Goal: Transaction & Acquisition: Purchase product/service

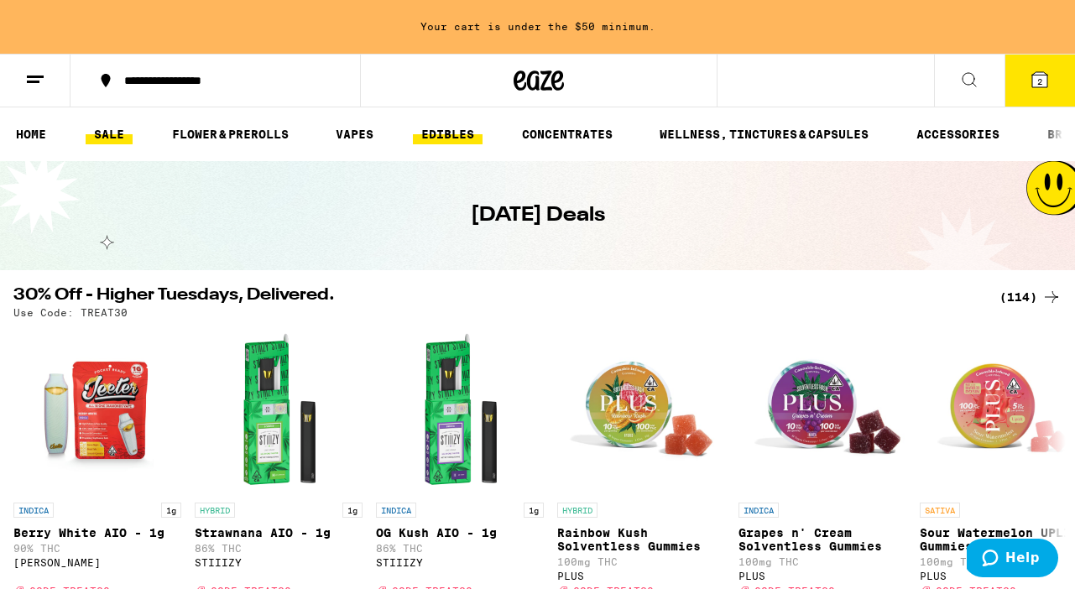
click at [447, 136] on link "EDIBLES" at bounding box center [448, 134] width 70 height 20
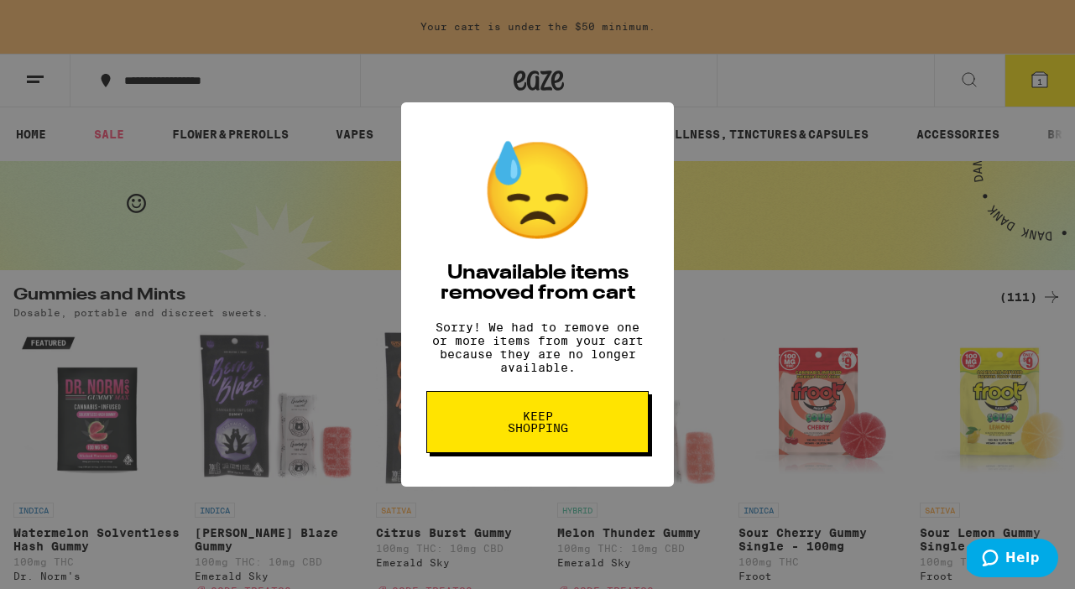
click at [526, 453] on button "Keep Shopping" at bounding box center [537, 422] width 222 height 62
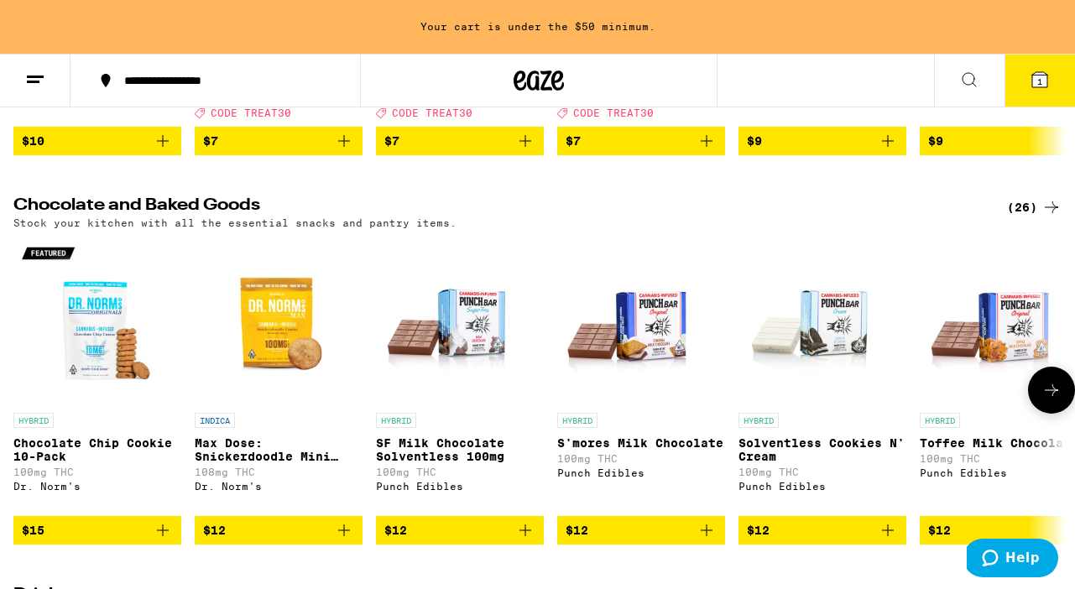
scroll to position [483, 0]
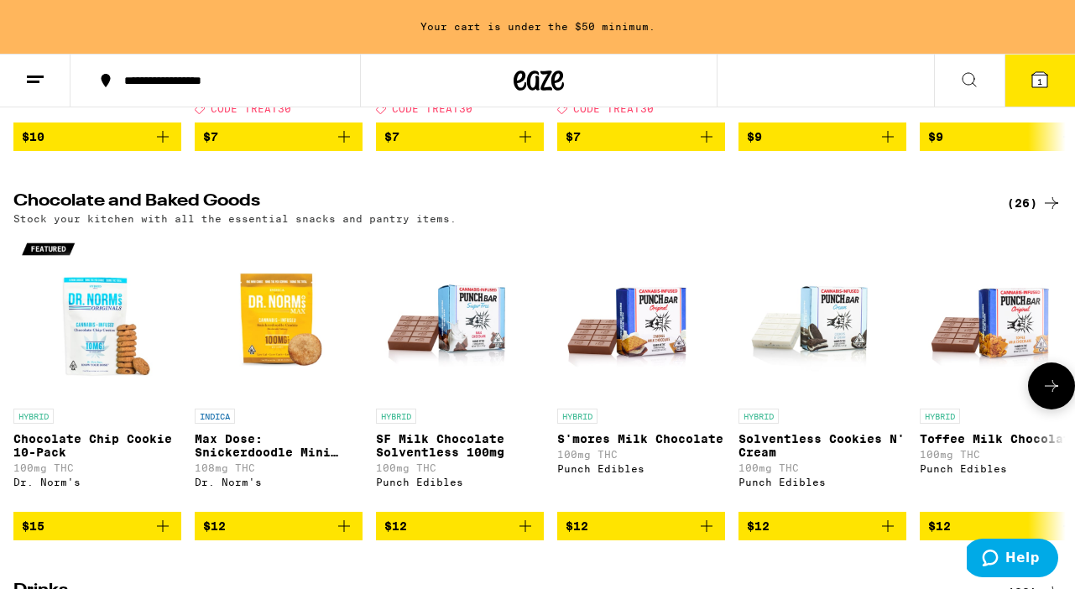
click at [980, 353] on img "Open page for Toffee Milk Chocolate from Punch Edibles" at bounding box center [1004, 317] width 168 height 168
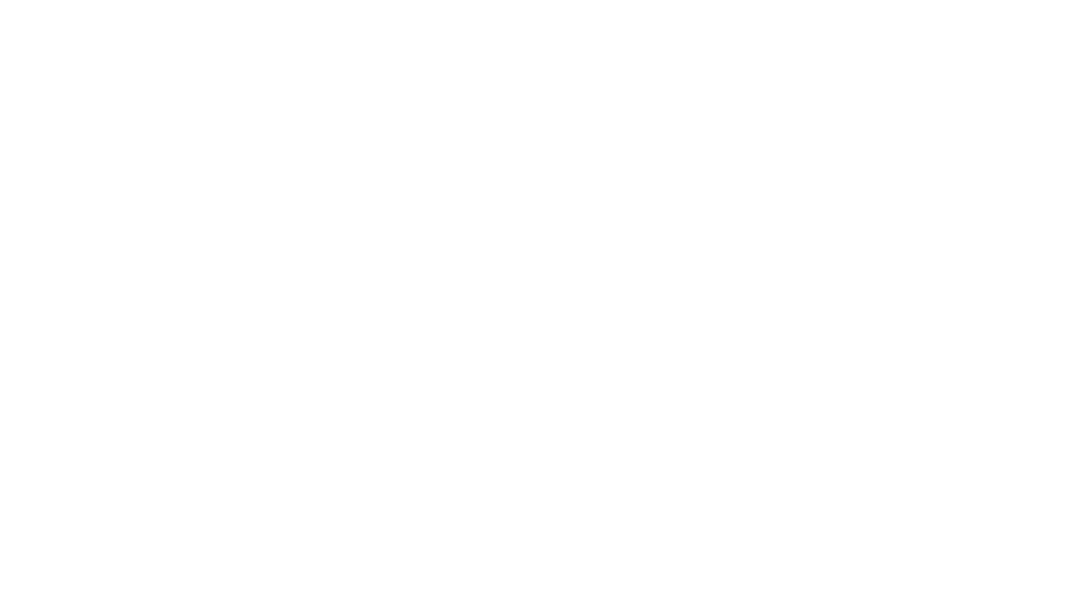
scroll to position [481, 0]
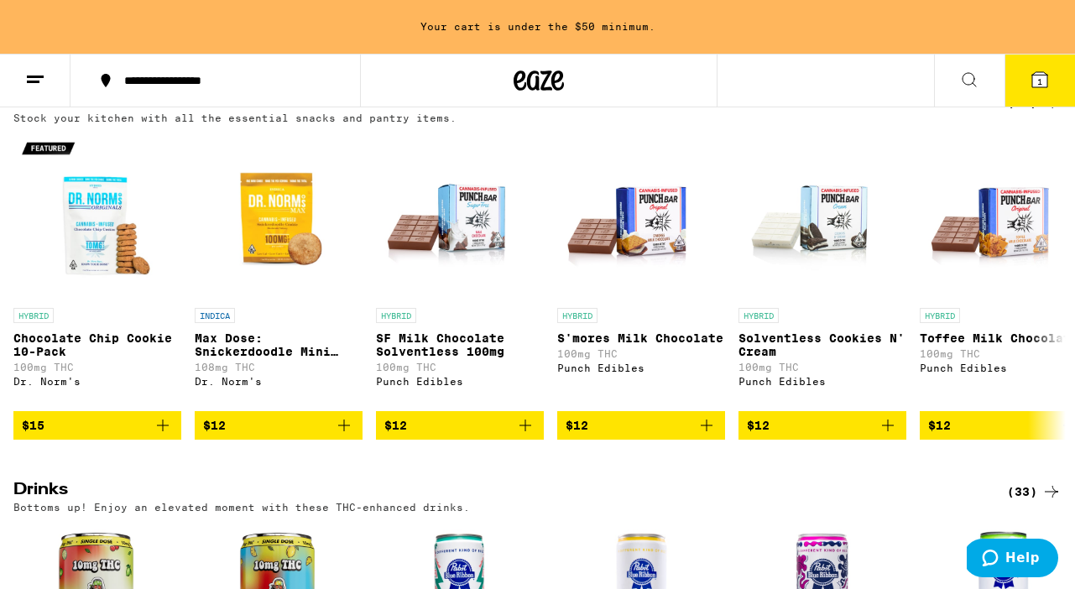
scroll to position [592, 0]
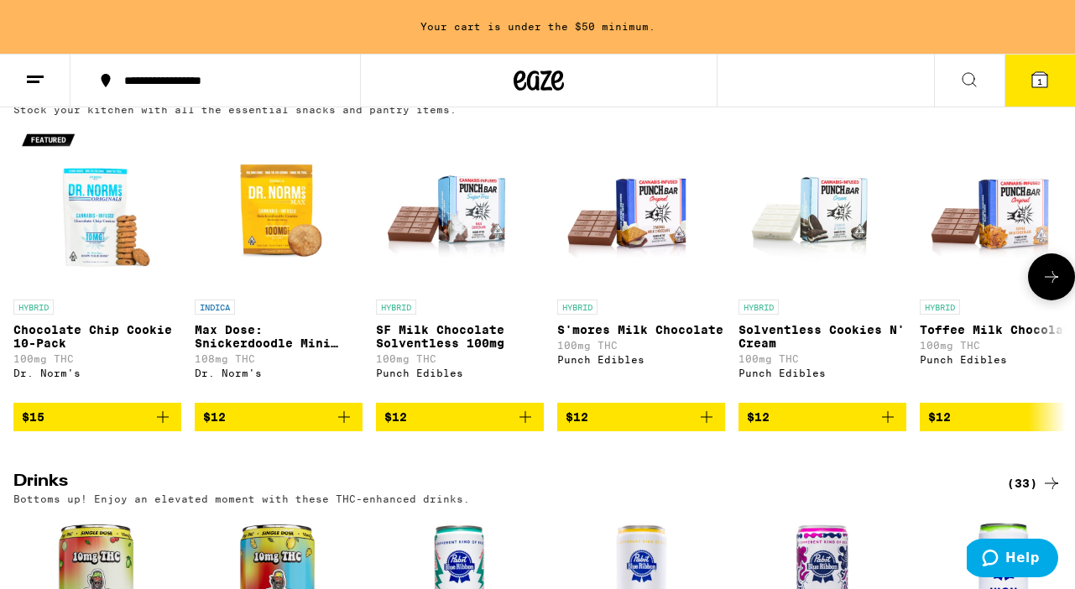
click at [1049, 283] on icon at bounding box center [1051, 277] width 13 height 12
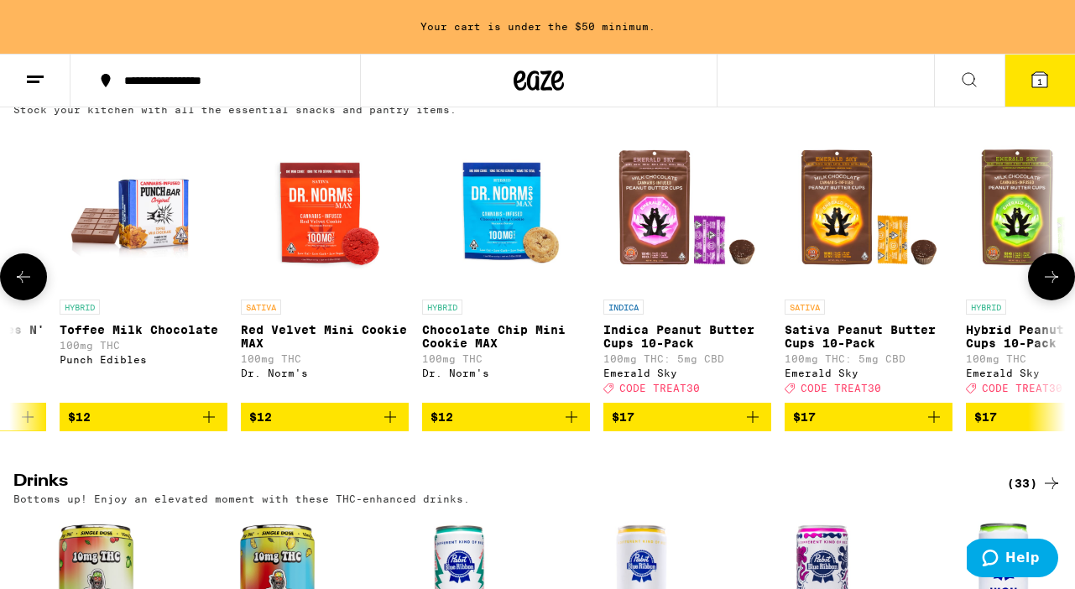
scroll to position [0, 865]
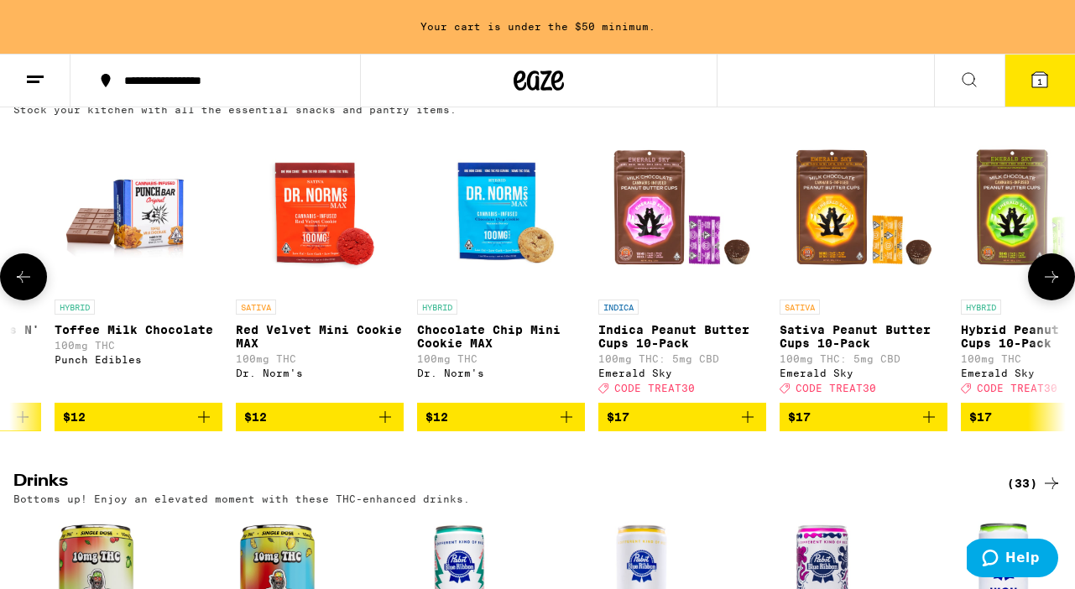
click at [1049, 283] on icon at bounding box center [1051, 277] width 13 height 12
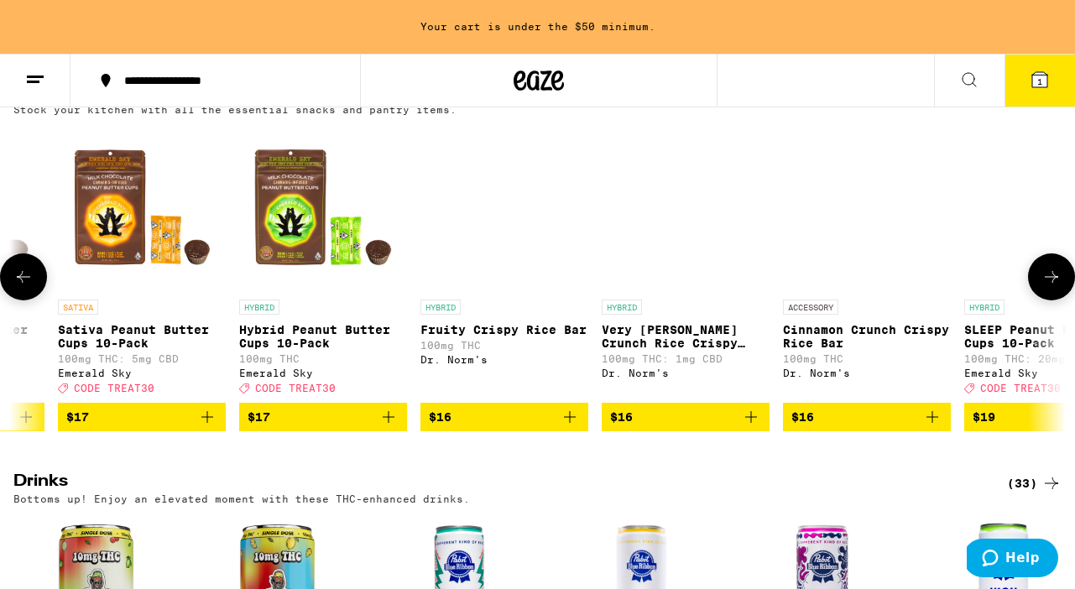
scroll to position [0, 1731]
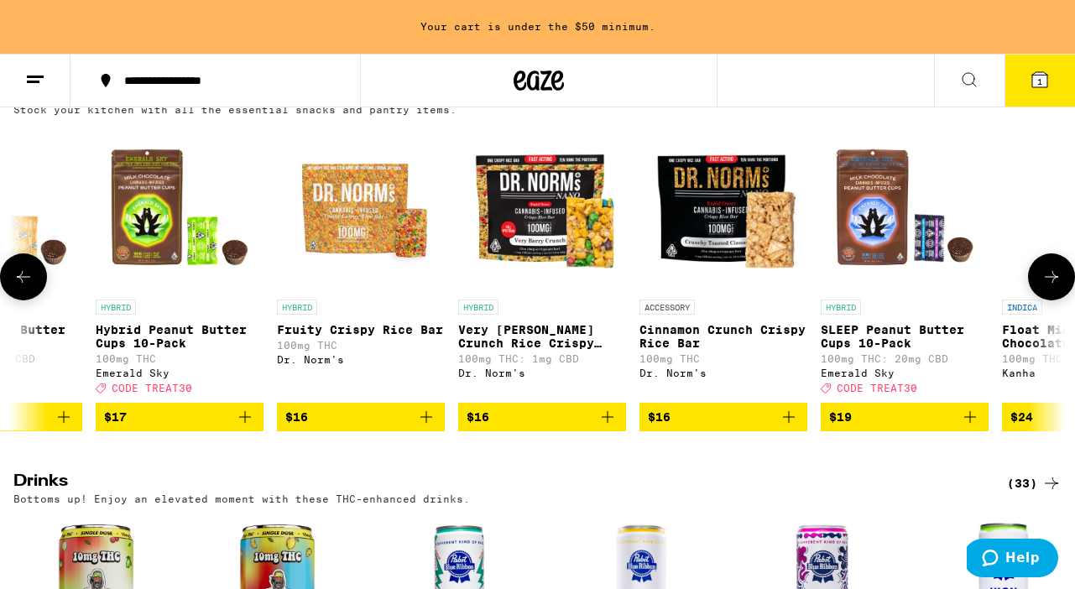
click at [1049, 283] on icon at bounding box center [1051, 277] width 13 height 12
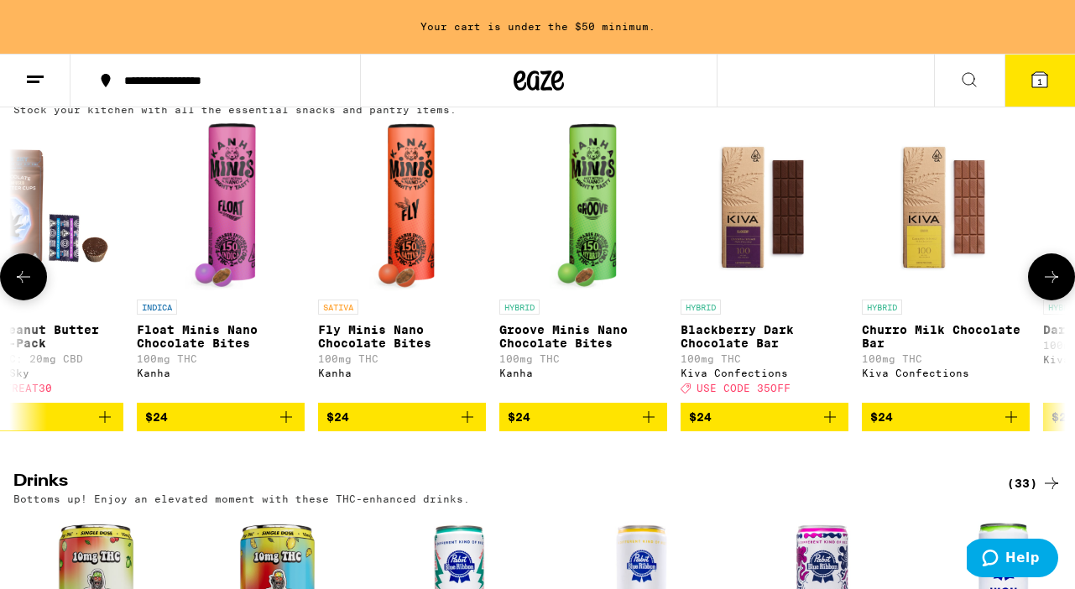
click at [1049, 283] on icon at bounding box center [1051, 277] width 13 height 12
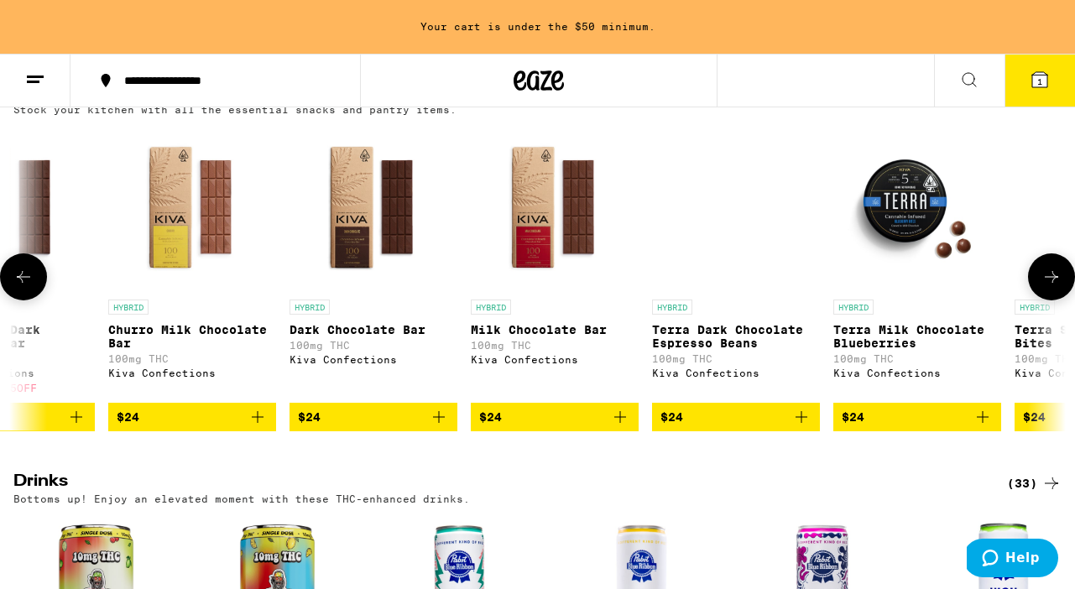
scroll to position [0, 3462]
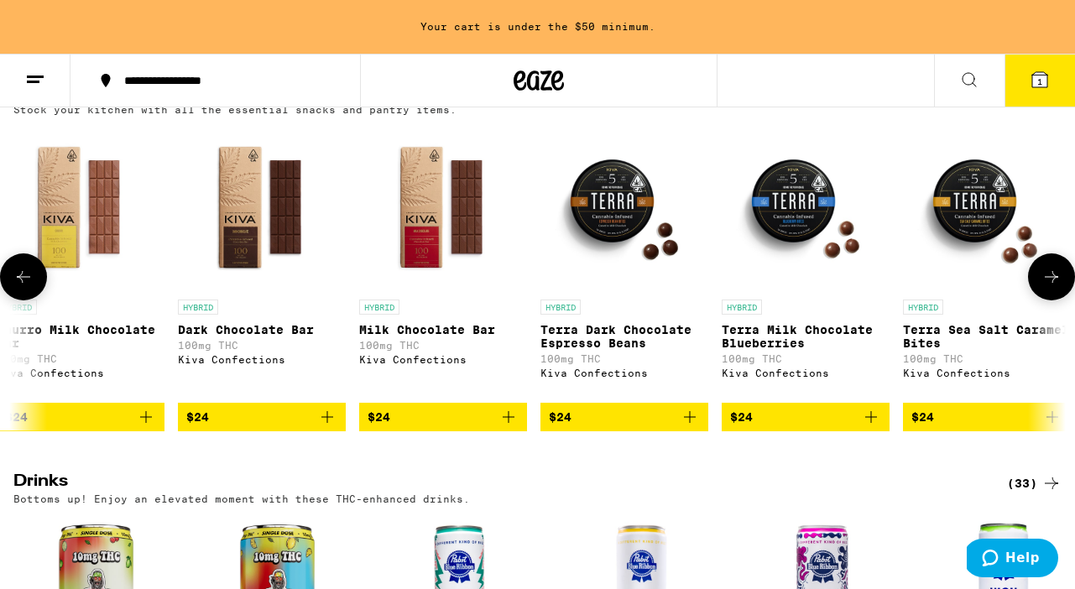
click at [1049, 283] on icon at bounding box center [1051, 277] width 13 height 12
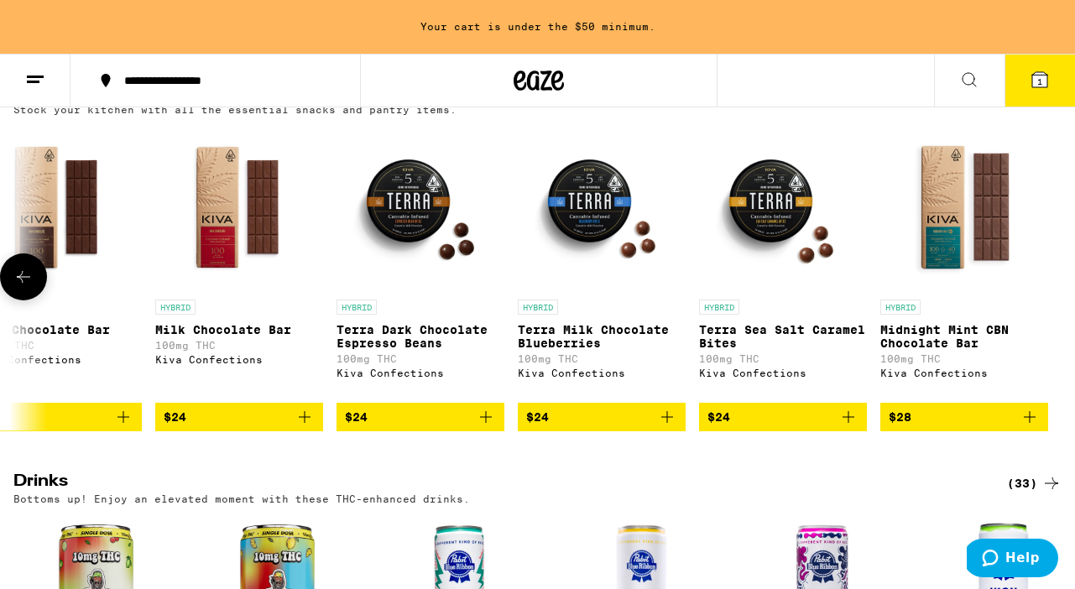
click at [980, 333] on p "Midnight Mint CBN Chocolate Bar" at bounding box center [965, 336] width 168 height 27
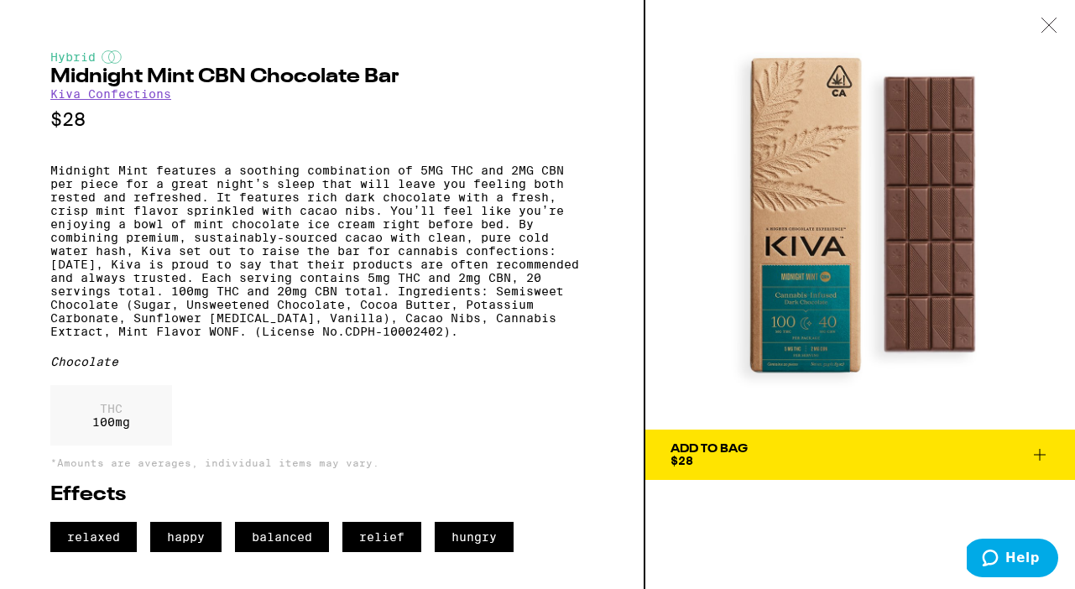
scroll to position [1, 0]
click at [938, 459] on span "Add To Bag $28" at bounding box center [860, 455] width 379 height 24
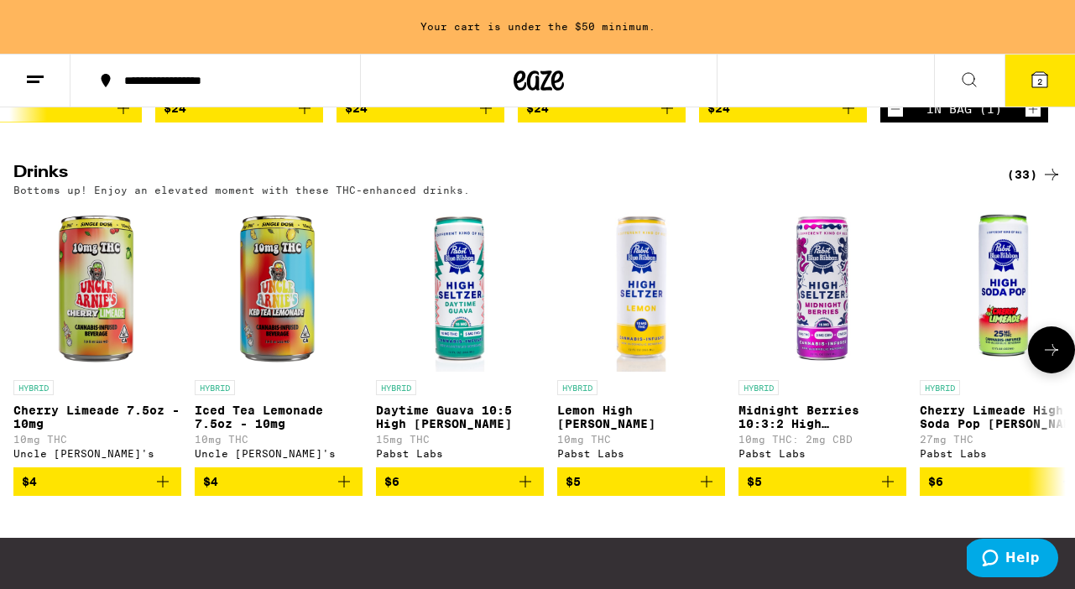
scroll to position [914, 0]
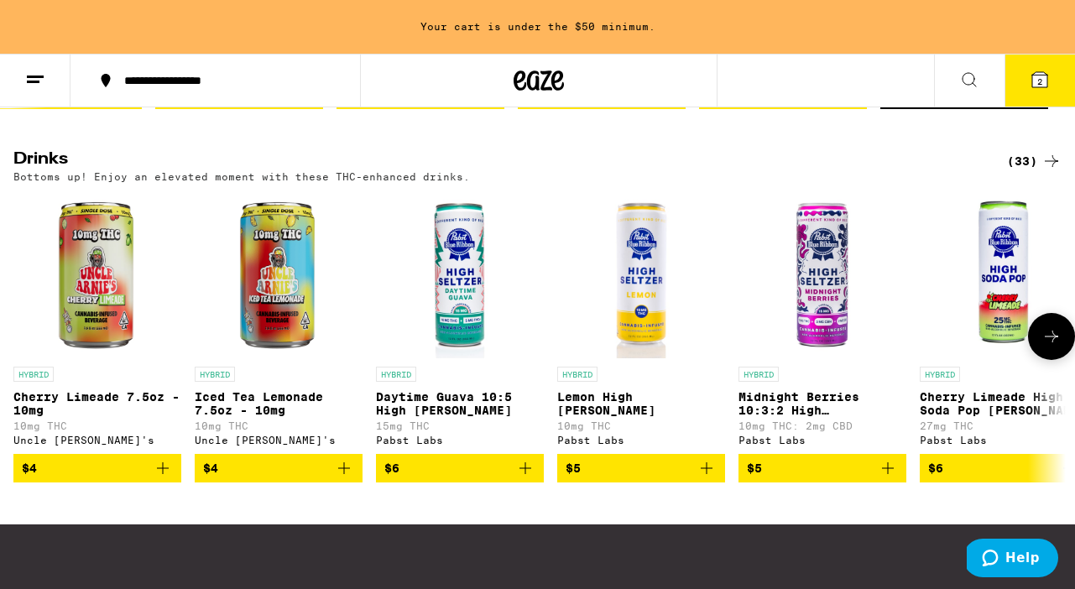
click at [1047, 347] on icon at bounding box center [1052, 337] width 20 height 20
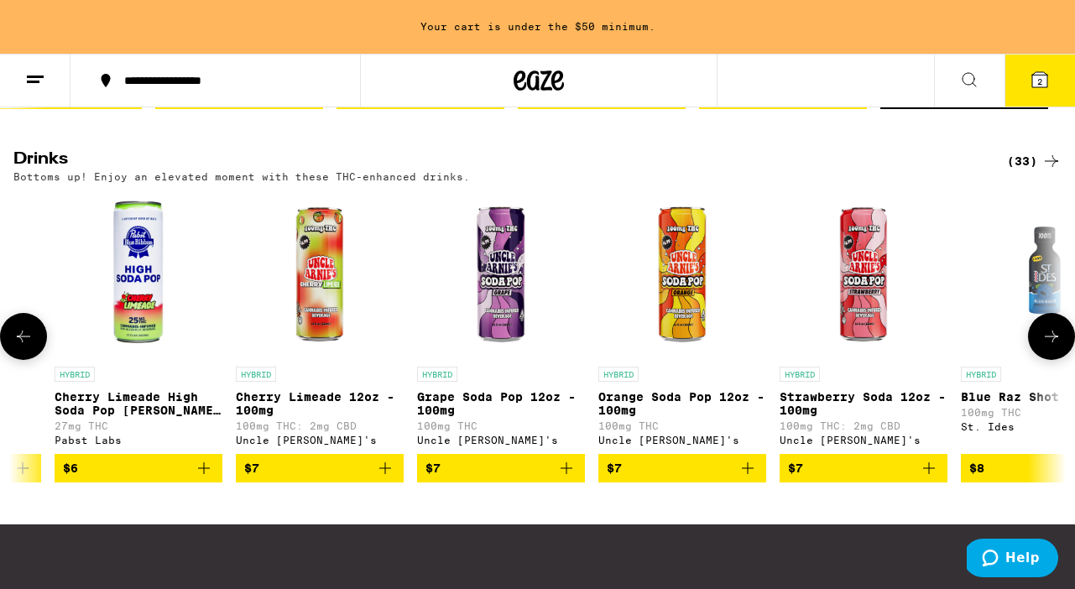
click at [1047, 347] on icon at bounding box center [1052, 337] width 20 height 20
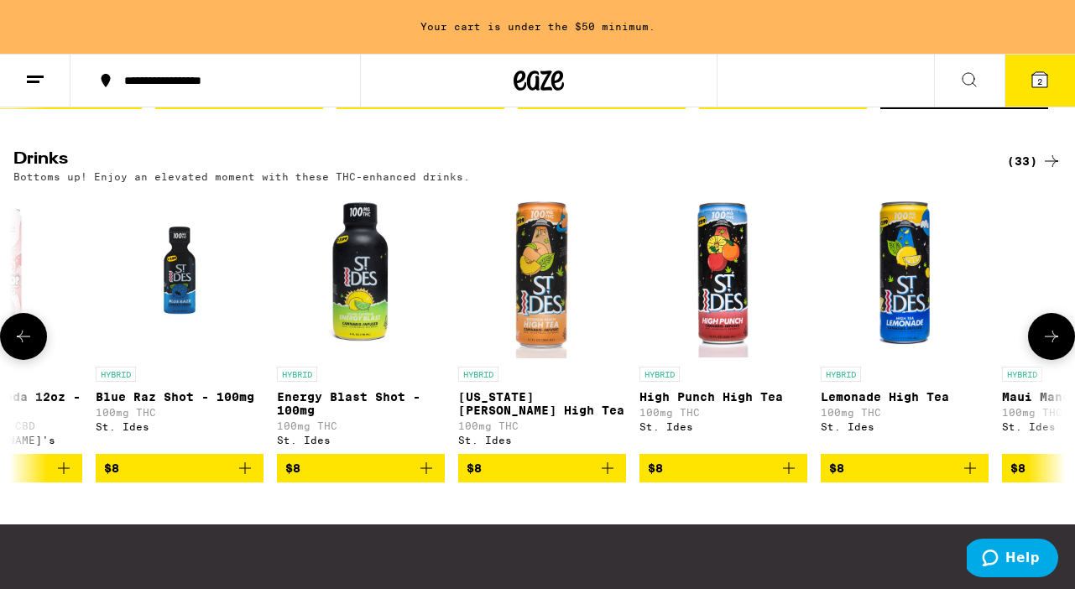
click at [1047, 347] on icon at bounding box center [1052, 337] width 20 height 20
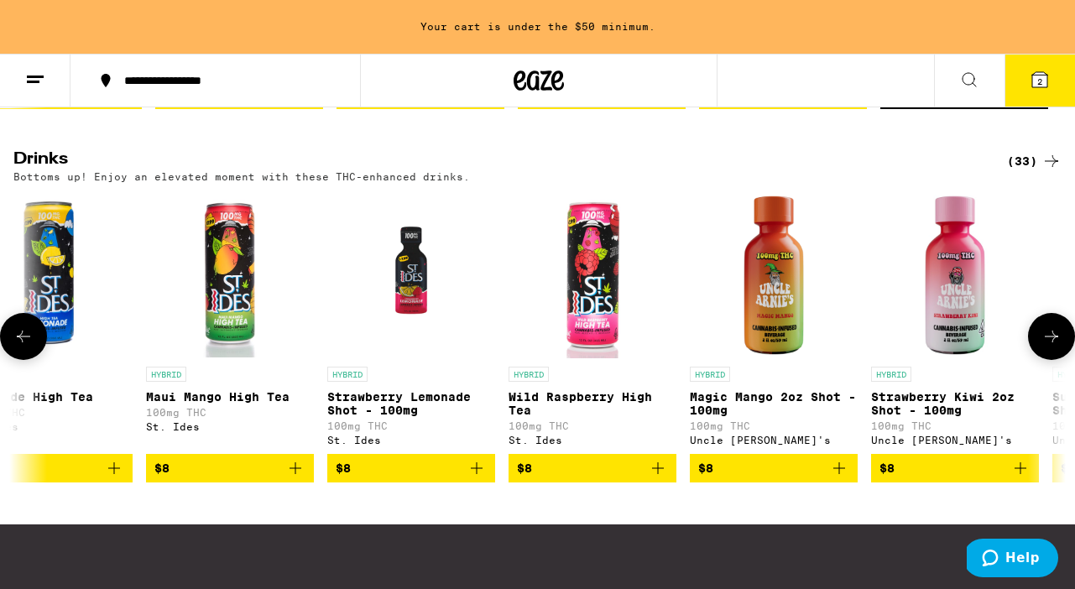
scroll to position [0, 2596]
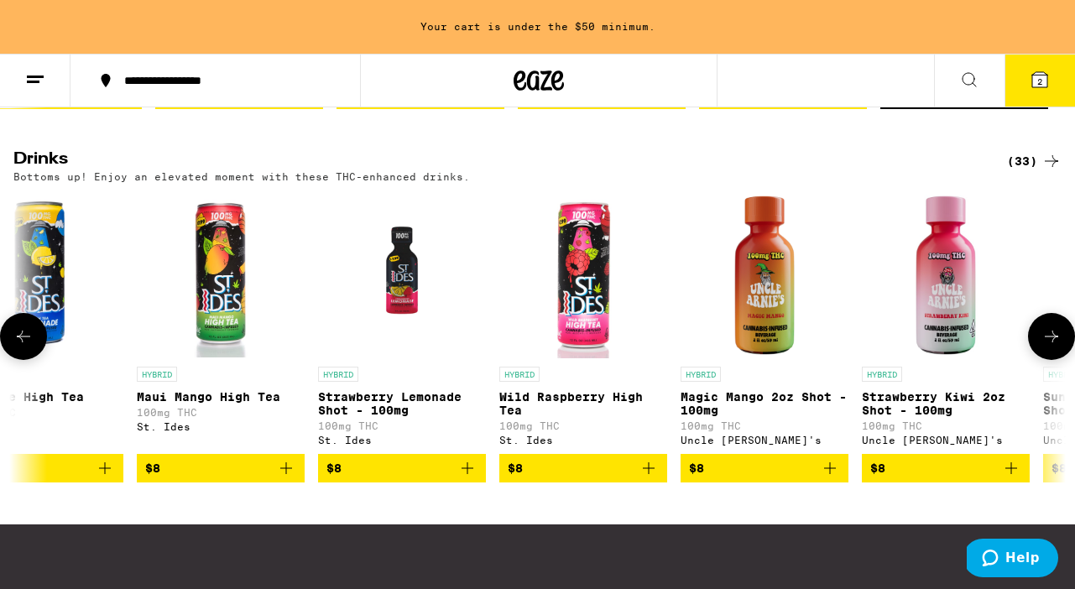
click at [1047, 347] on icon at bounding box center [1052, 337] width 20 height 20
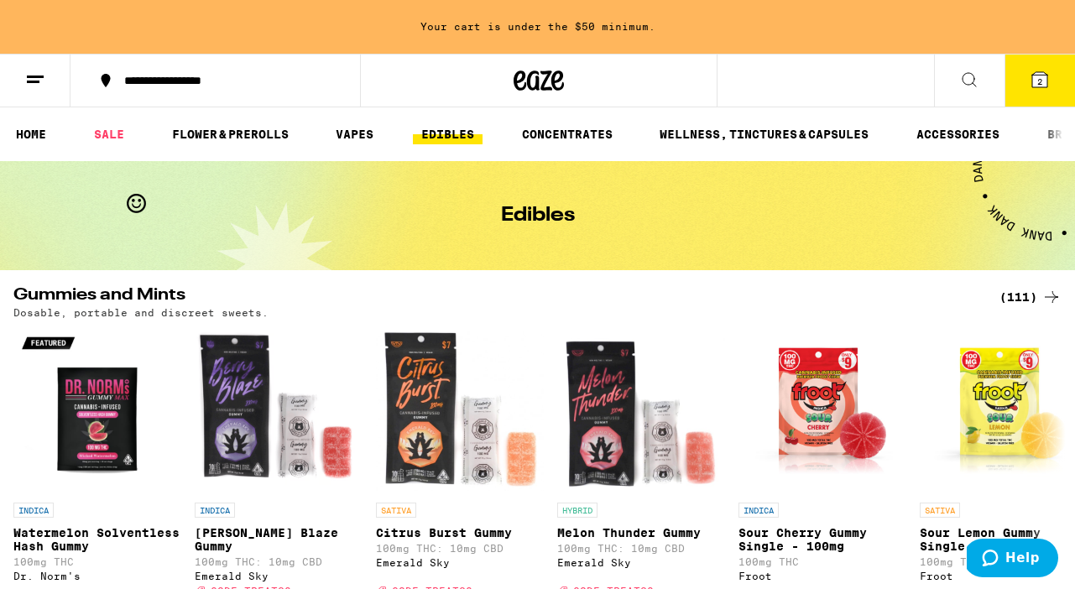
scroll to position [0, 0]
click at [33, 71] on icon at bounding box center [35, 80] width 20 height 20
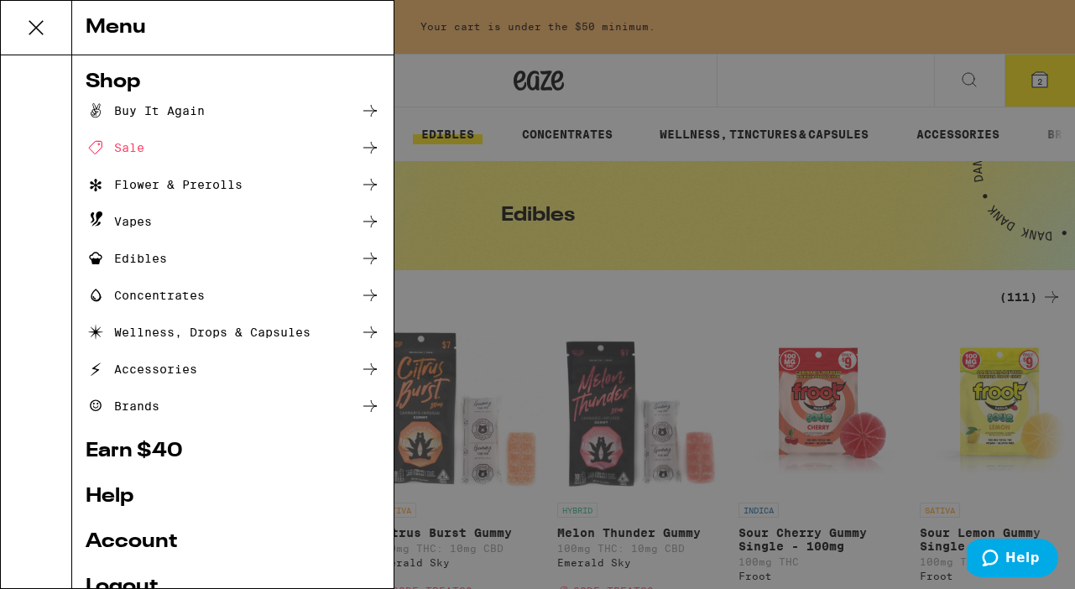
click at [724, 217] on div "Menu Shop Buy It Again Sale Flower & Prerolls Vapes Edibles Concentrates Wellne…" at bounding box center [537, 294] width 1075 height 589
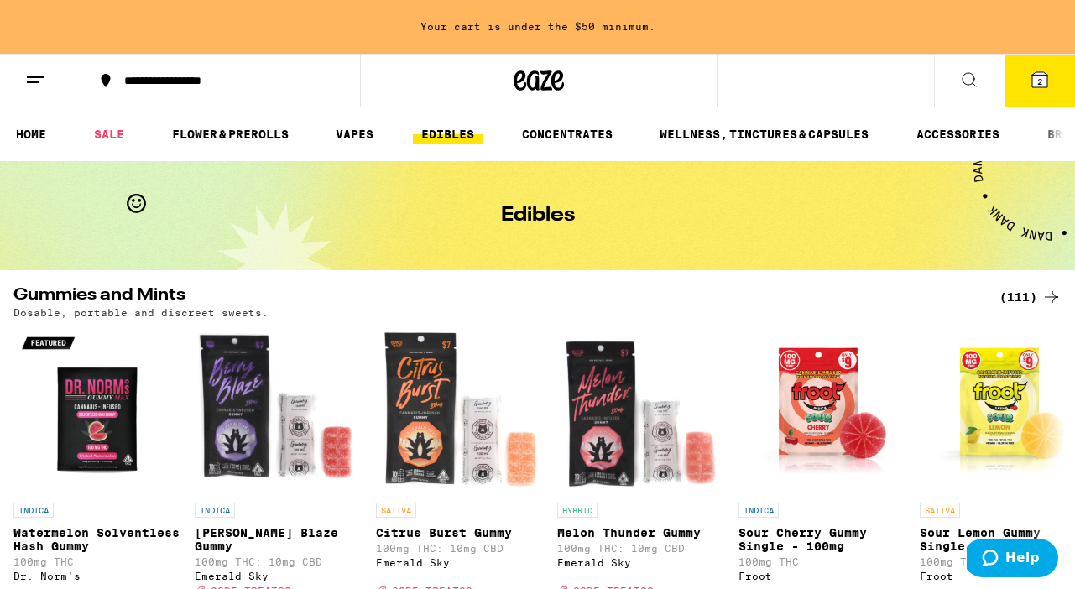
click at [960, 87] on icon at bounding box center [969, 80] width 20 height 20
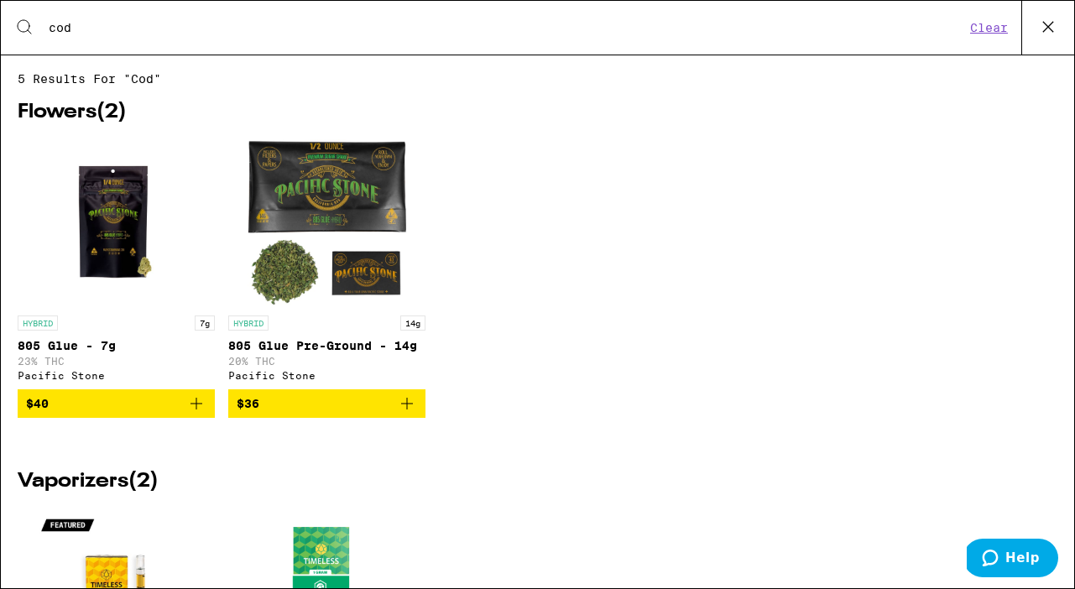
click at [231, 121] on h2 "Flowers ( 2 )" at bounding box center [538, 112] width 1040 height 20
click at [190, 39] on div "Search for Products cod Clear" at bounding box center [538, 28] width 1074 height 54
click at [157, 21] on input "cod" at bounding box center [507, 27] width 918 height 15
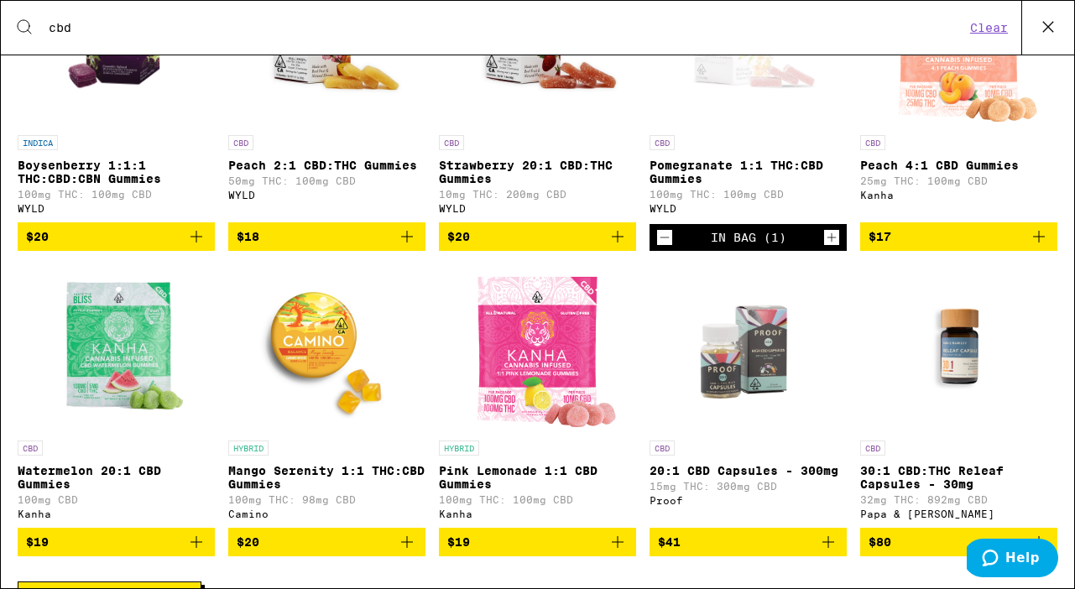
scroll to position [500, 0]
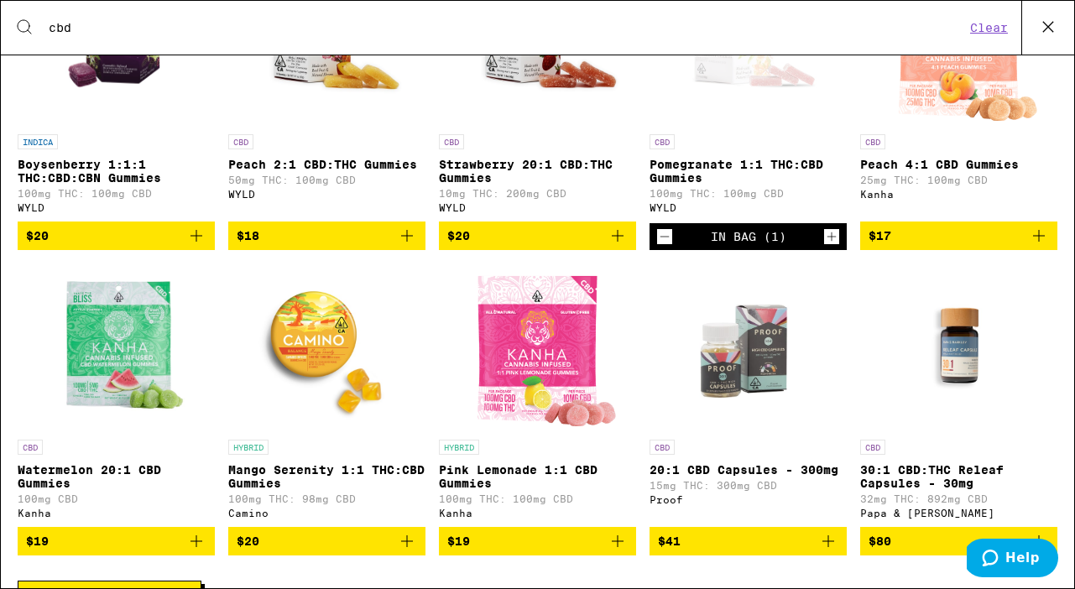
type input "cbd"
click at [408, 549] on icon "Add to bag" at bounding box center [407, 541] width 20 height 20
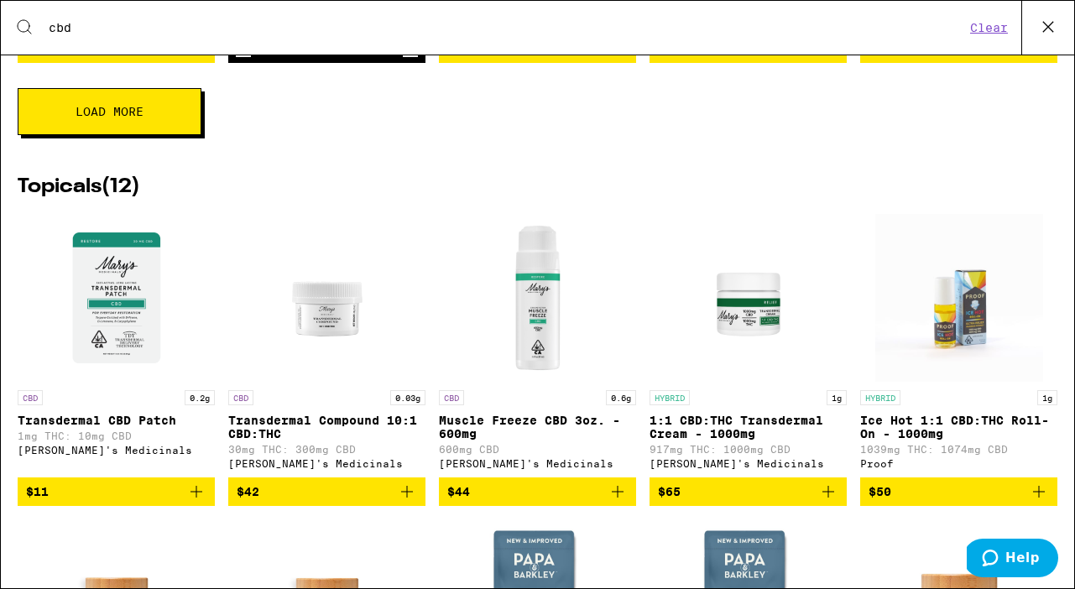
scroll to position [995, 0]
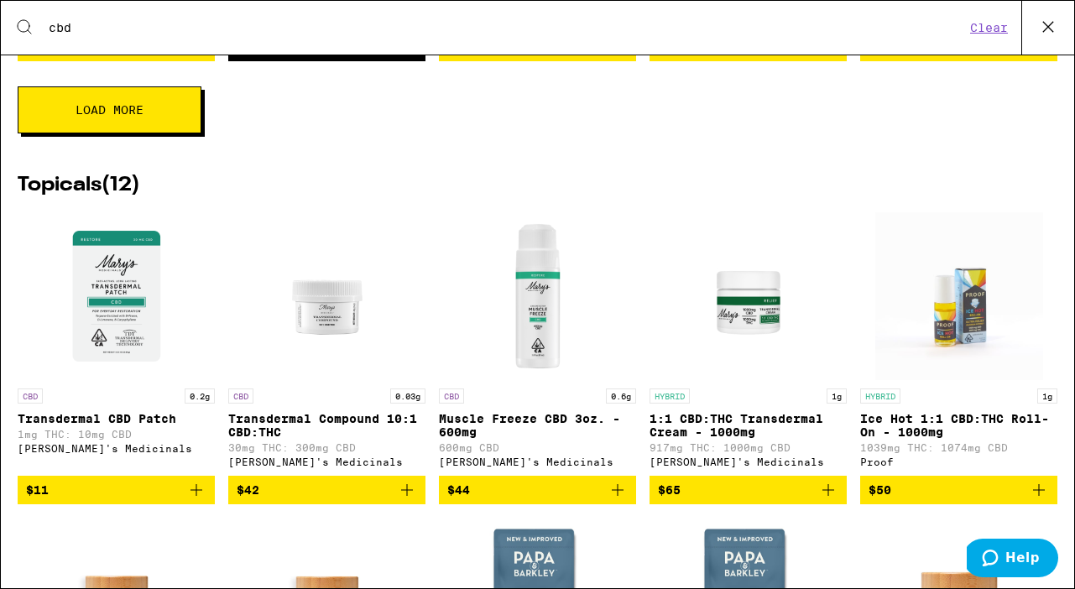
click at [166, 121] on button "Load More" at bounding box center [110, 109] width 184 height 47
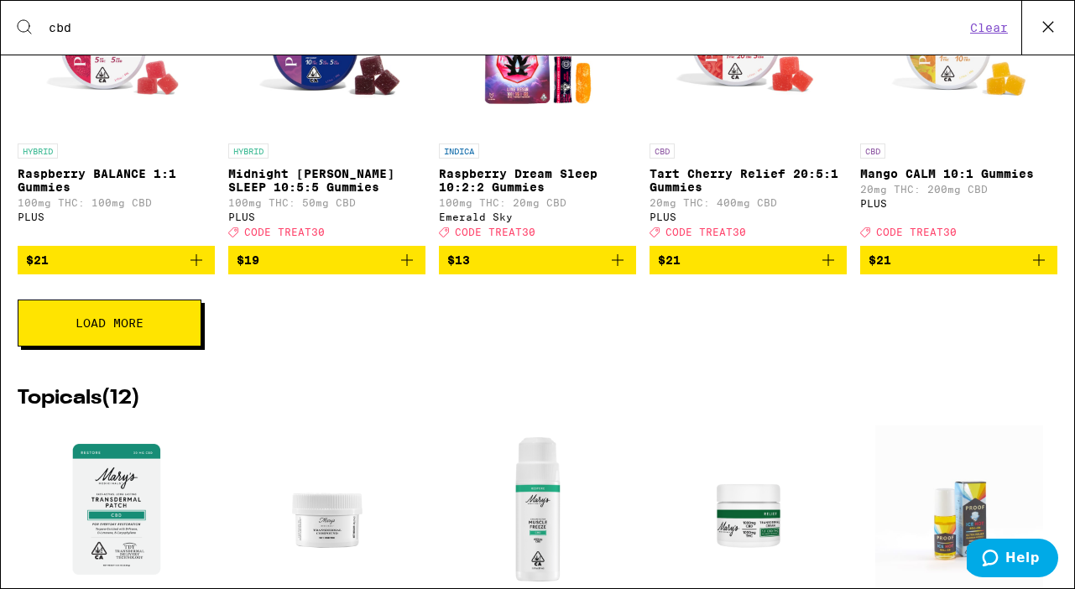
scroll to position [1425, 0]
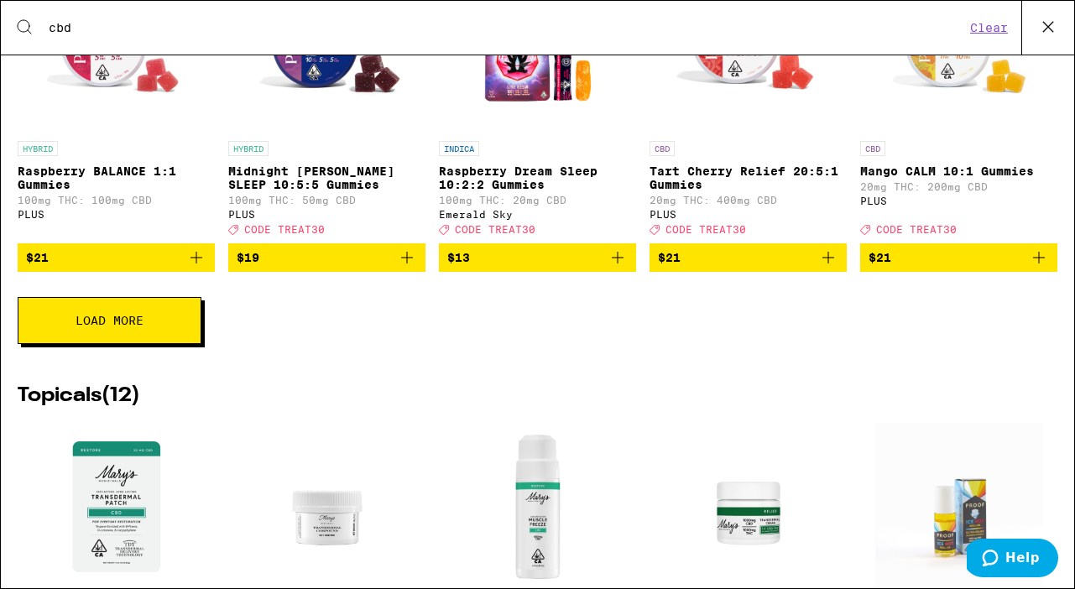
click at [130, 344] on button "Load More" at bounding box center [110, 320] width 184 height 47
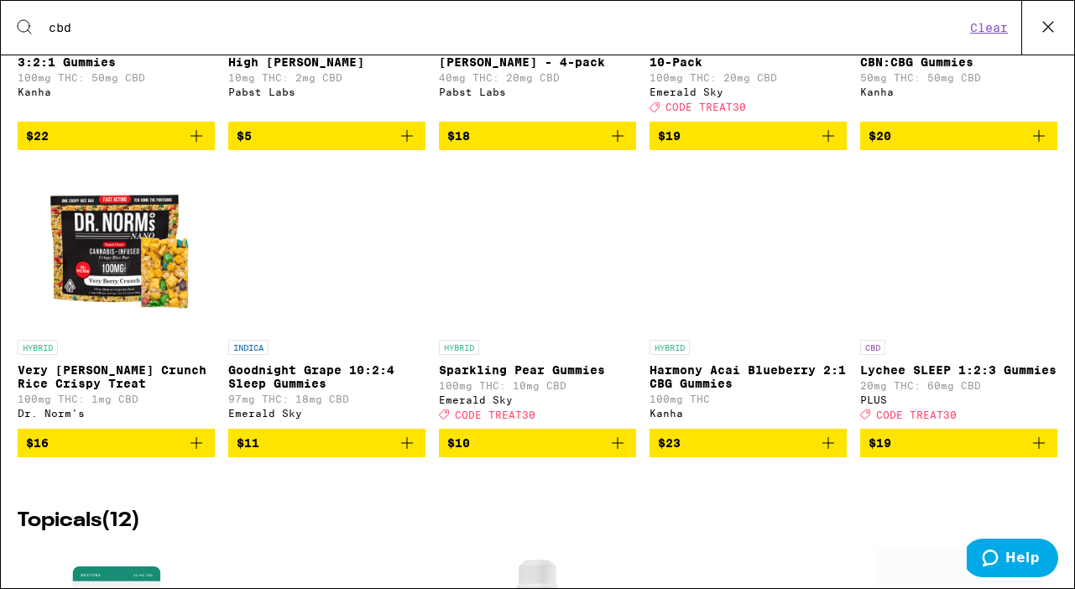
scroll to position [1879, 0]
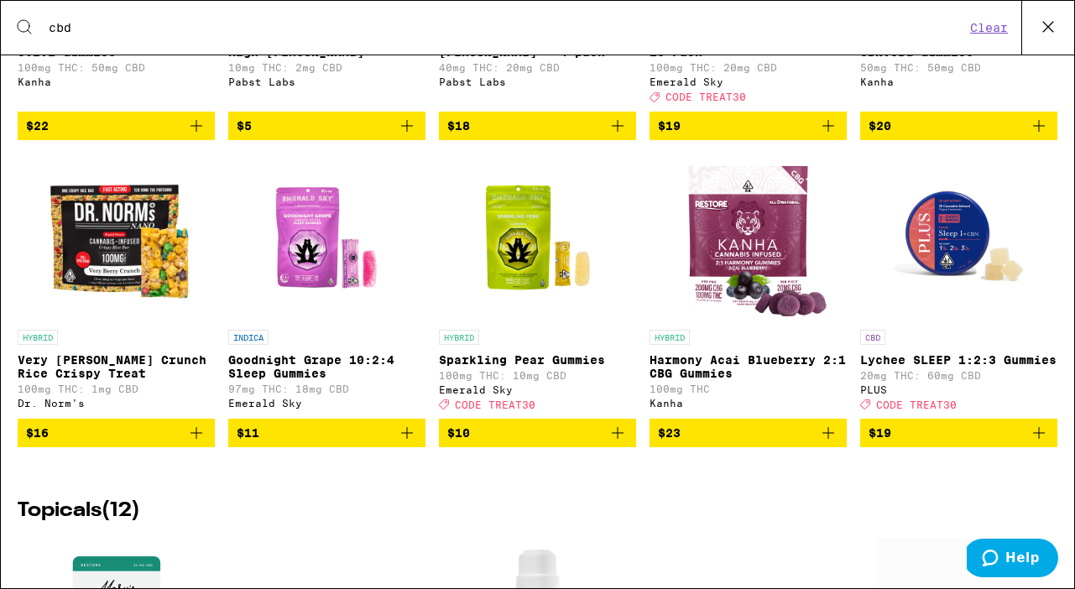
click at [928, 443] on span "$19" at bounding box center [959, 433] width 180 height 20
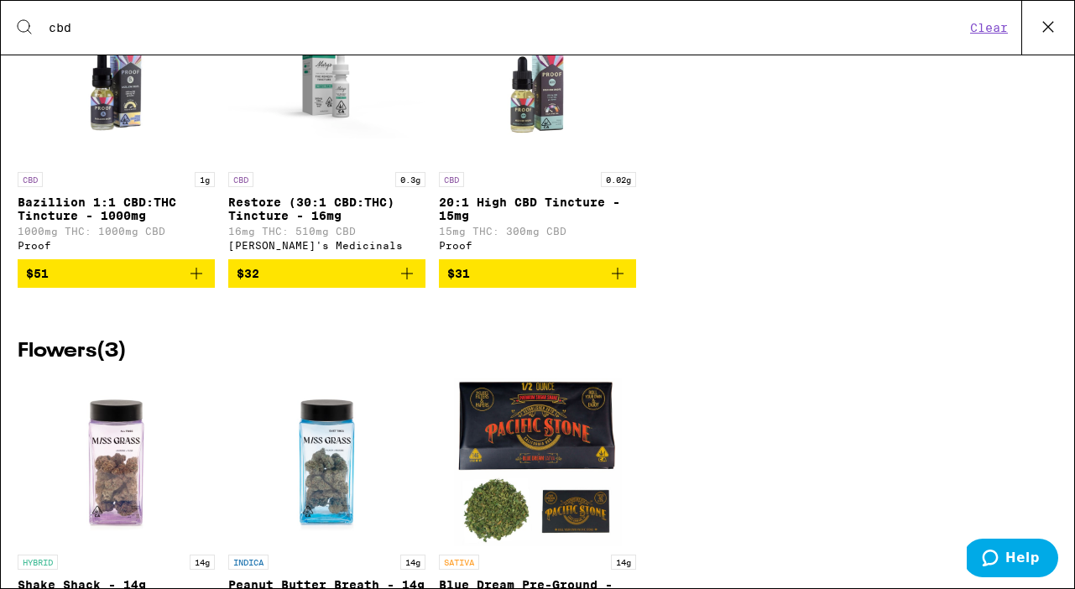
scroll to position [3851, 0]
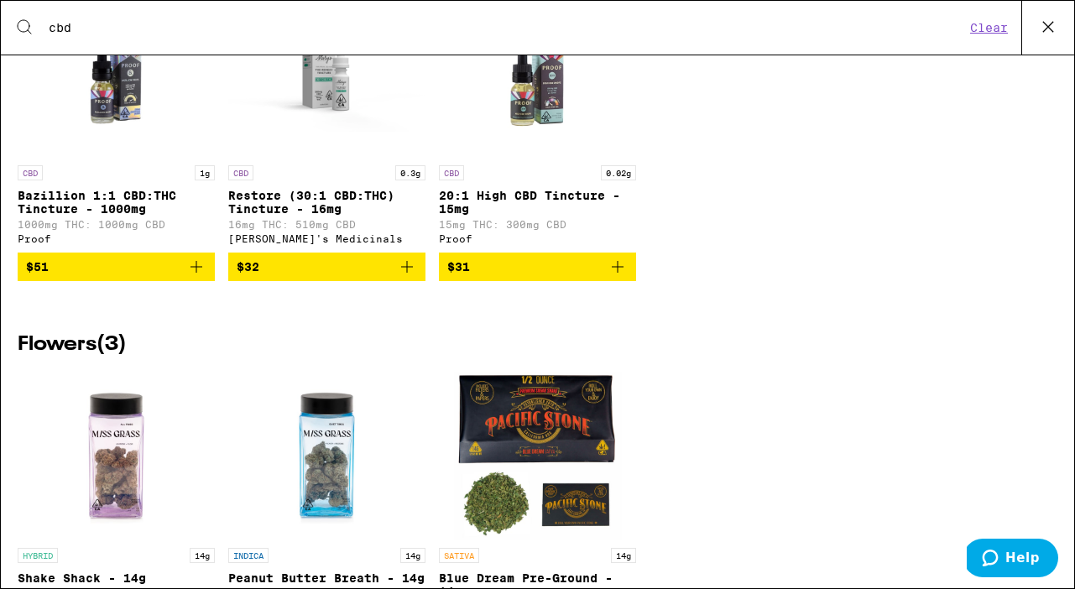
click at [529, 277] on span "$31" at bounding box center [537, 267] width 180 height 20
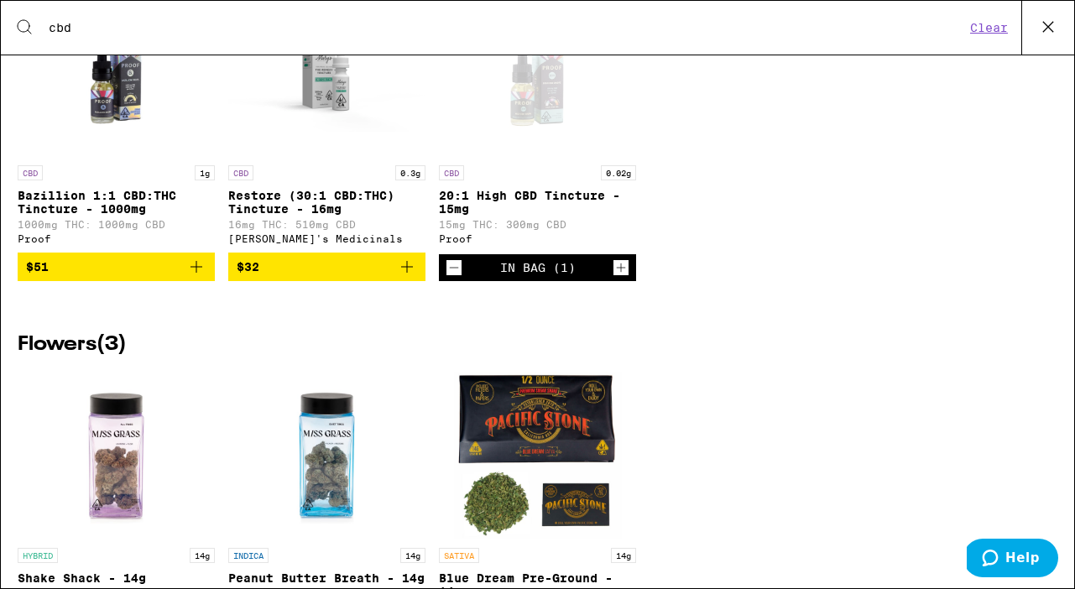
click at [576, 281] on div "In Bag (1)" at bounding box center [537, 267] width 197 height 27
click at [1059, 28] on icon at bounding box center [1048, 26] width 25 height 25
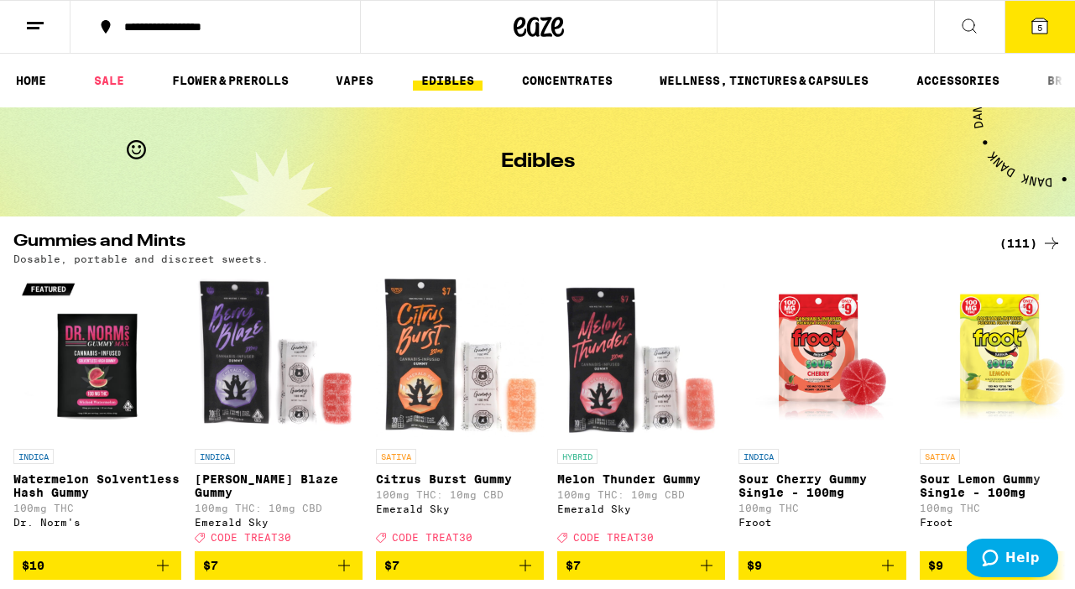
click at [1053, 37] on button "5" at bounding box center [1040, 27] width 71 height 52
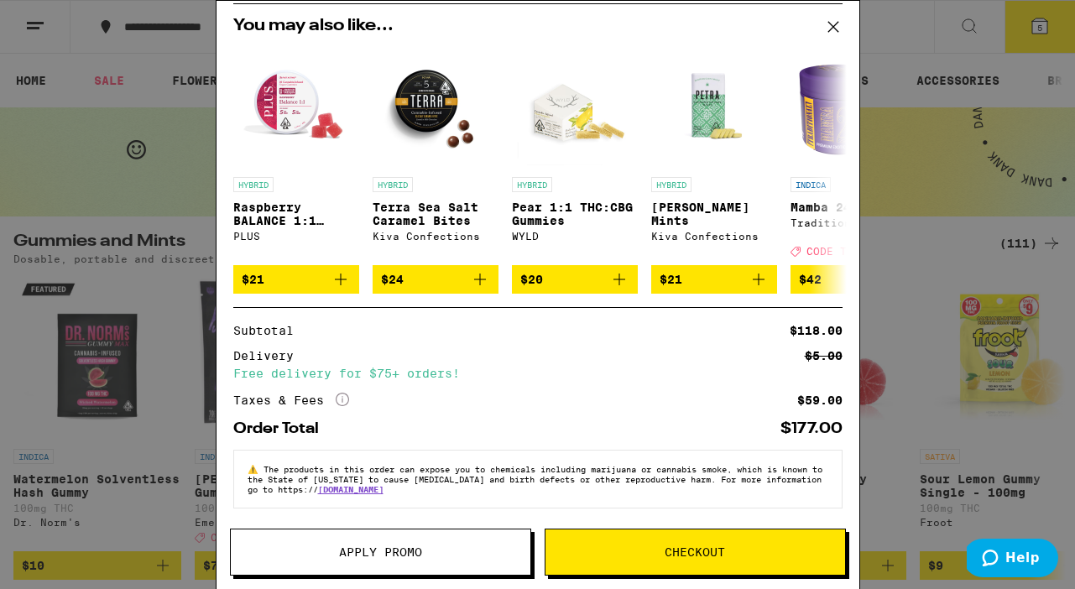
scroll to position [367, 0]
click at [643, 557] on span "Checkout" at bounding box center [696, 552] width 300 height 12
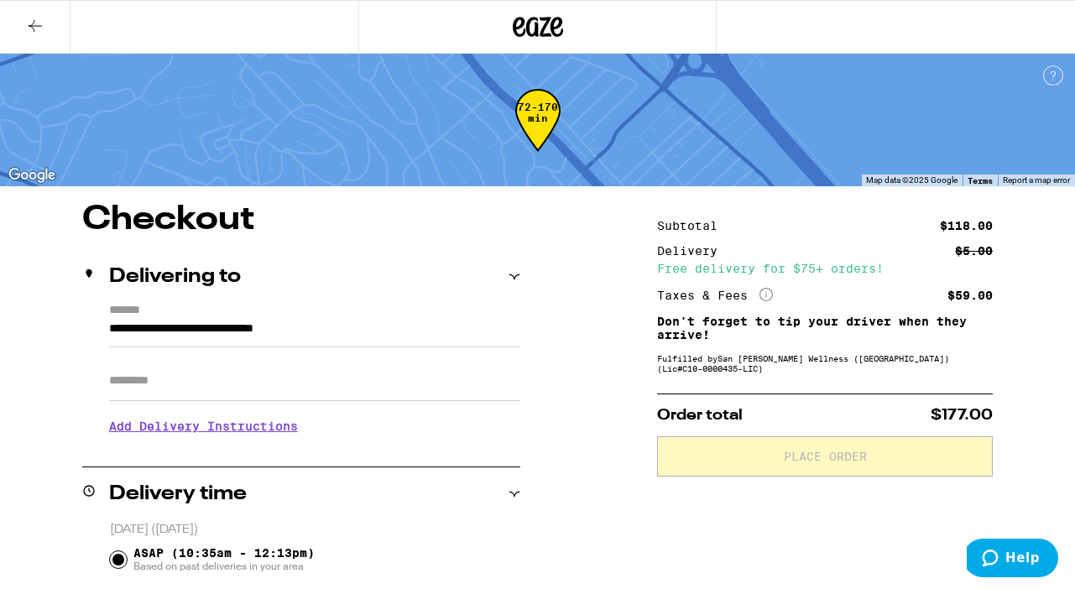
click at [211, 318] on label "*******" at bounding box center [314, 311] width 411 height 15
click at [211, 319] on input "**********" at bounding box center [314, 333] width 411 height 29
click at [211, 318] on label "*******" at bounding box center [314, 311] width 411 height 15
click at [211, 319] on input "**********" at bounding box center [314, 333] width 411 height 29
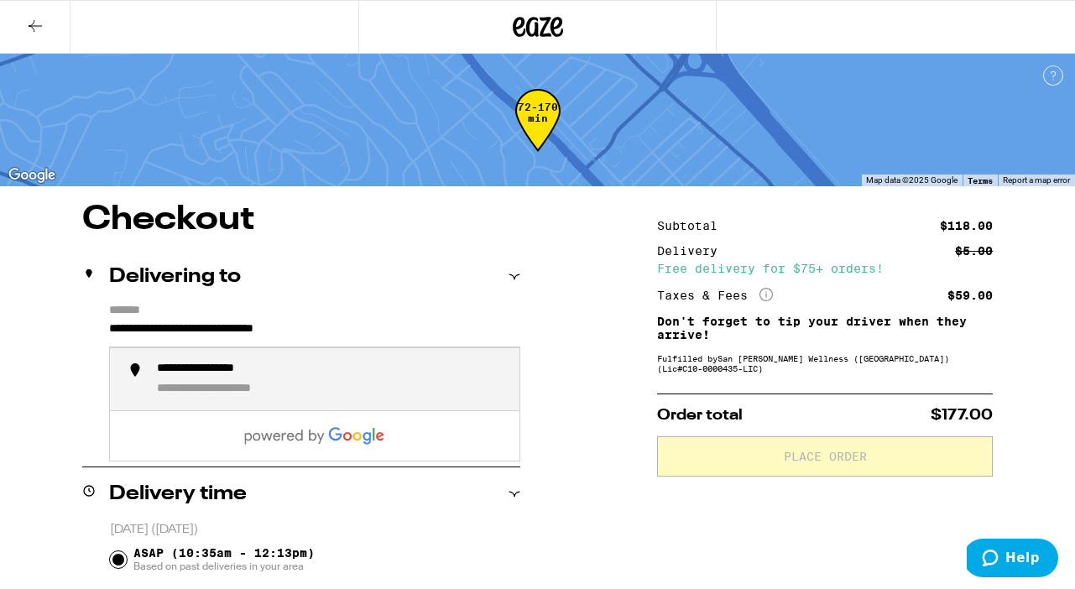
click at [222, 334] on input "**********" at bounding box center [314, 333] width 411 height 29
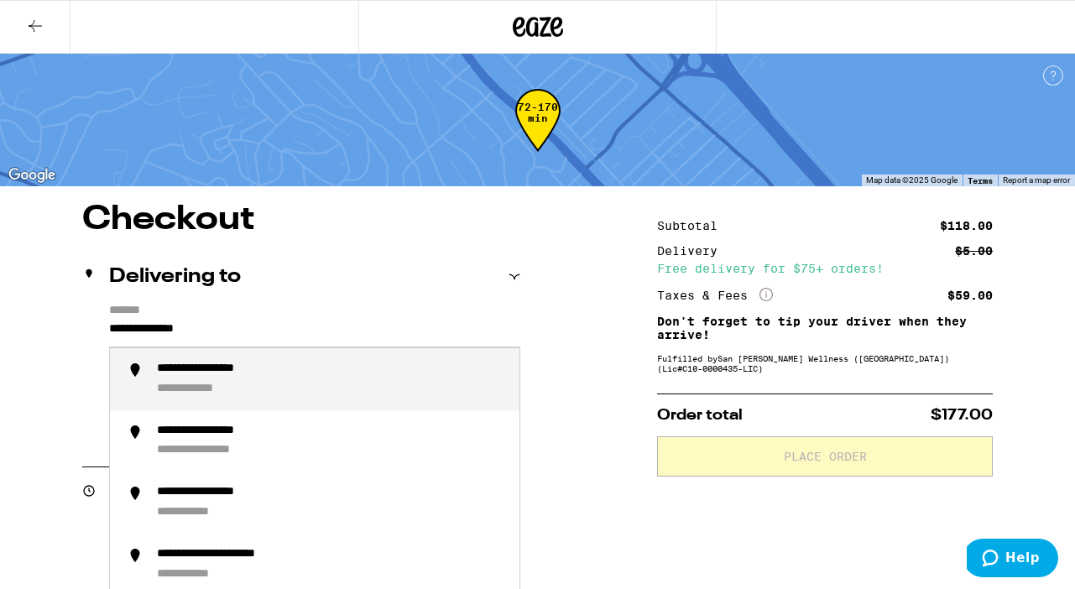
click at [346, 379] on div "**********" at bounding box center [331, 379] width 349 height 35
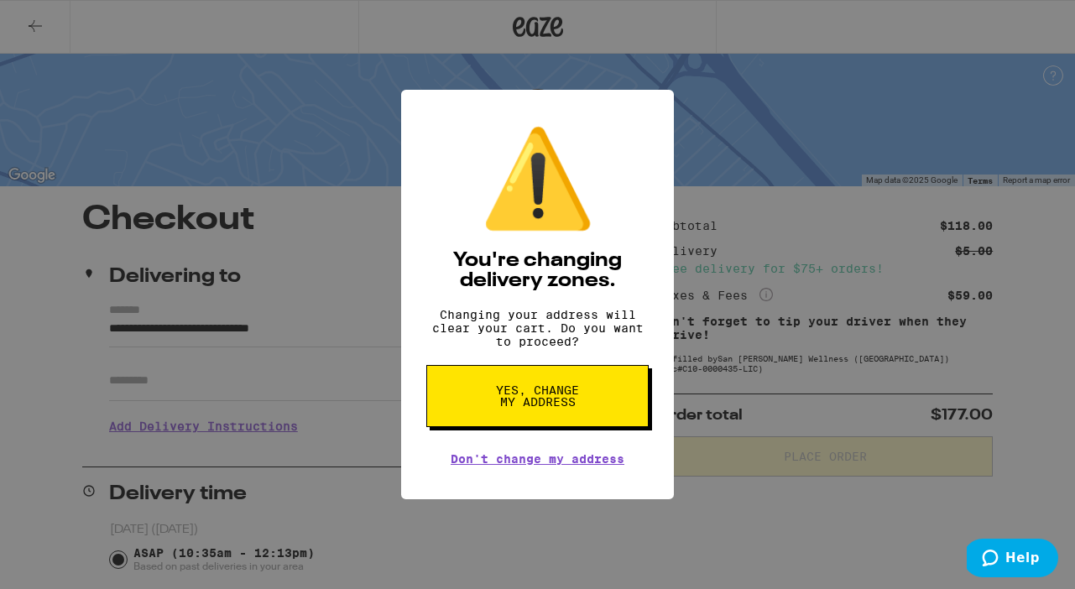
click at [555, 408] on span "Yes, change my address" at bounding box center [537, 396] width 86 height 24
type input "**********"
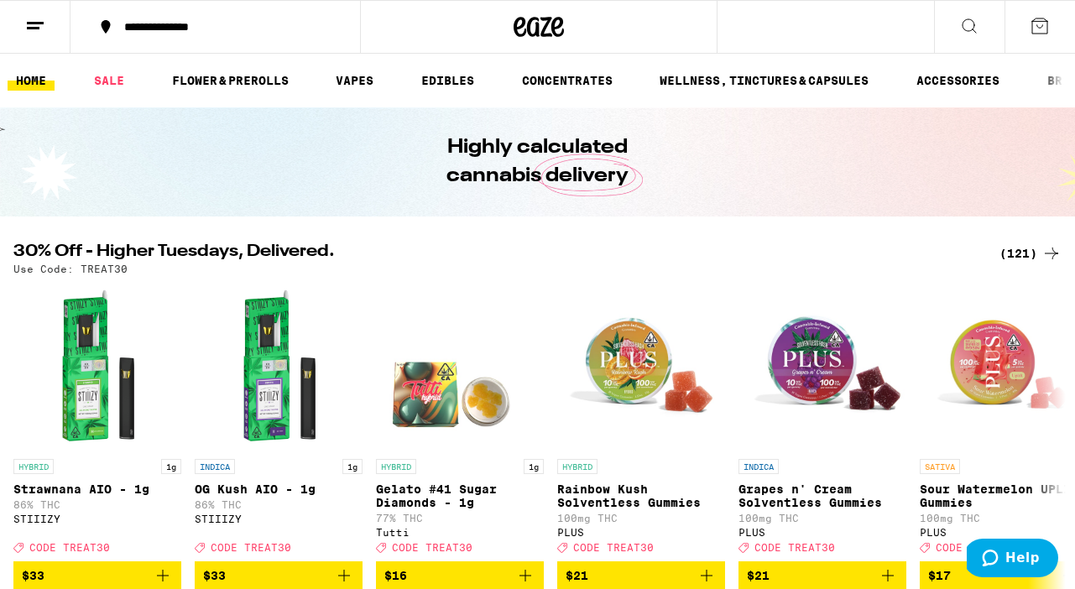
click at [1038, 29] on icon at bounding box center [1040, 26] width 20 height 20
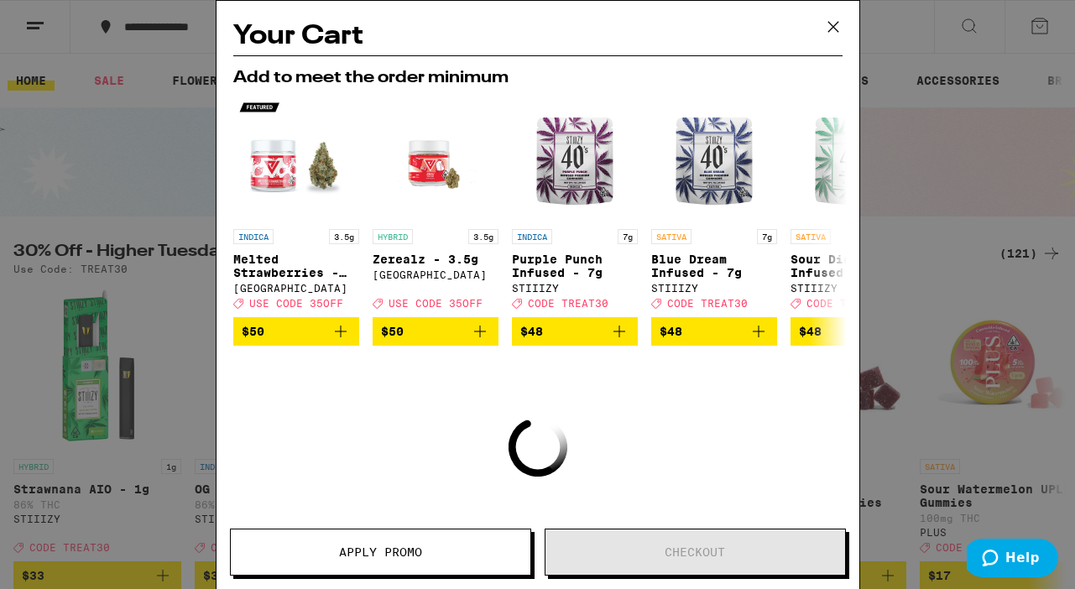
click at [1041, 29] on div "Your Cart Add to meet the order minimum INDICA 3.5g Melted Strawberries - 3.5g …" at bounding box center [537, 294] width 1075 height 589
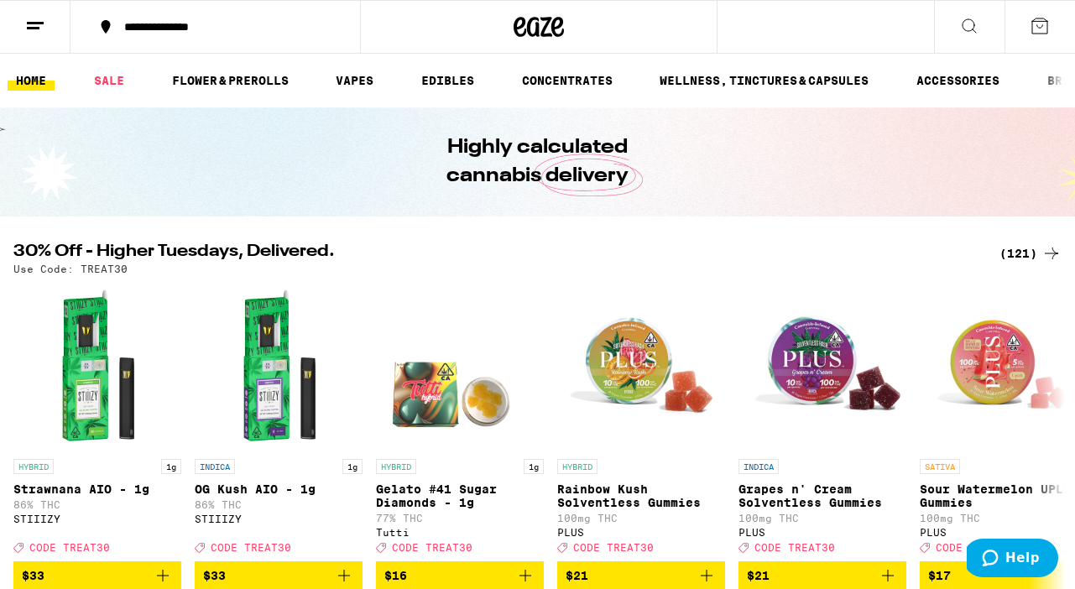
click at [1042, 32] on icon at bounding box center [1040, 26] width 20 height 20
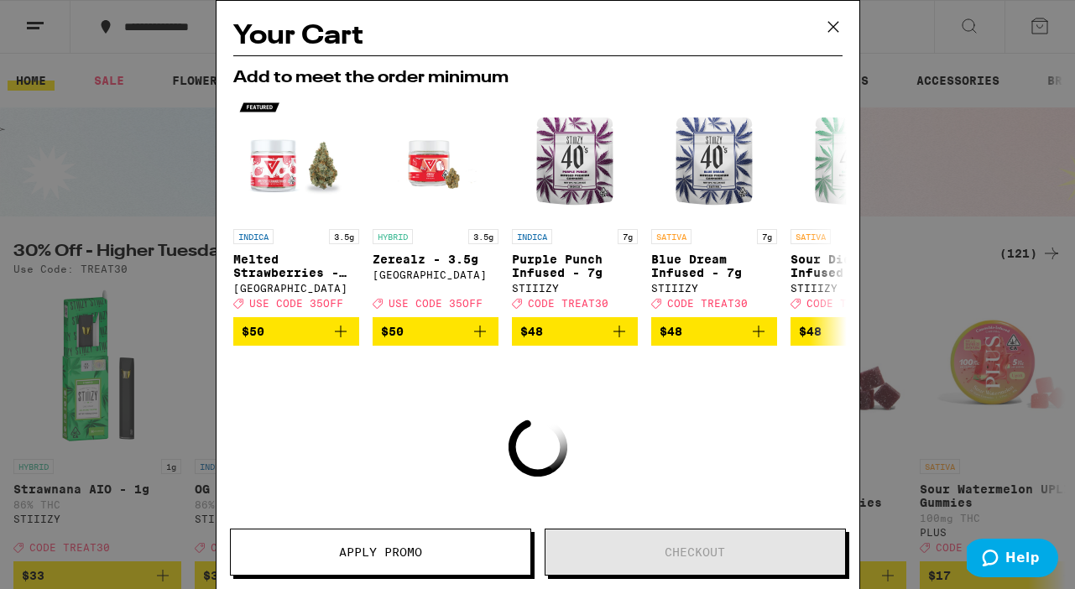
click at [838, 27] on icon at bounding box center [833, 26] width 25 height 25
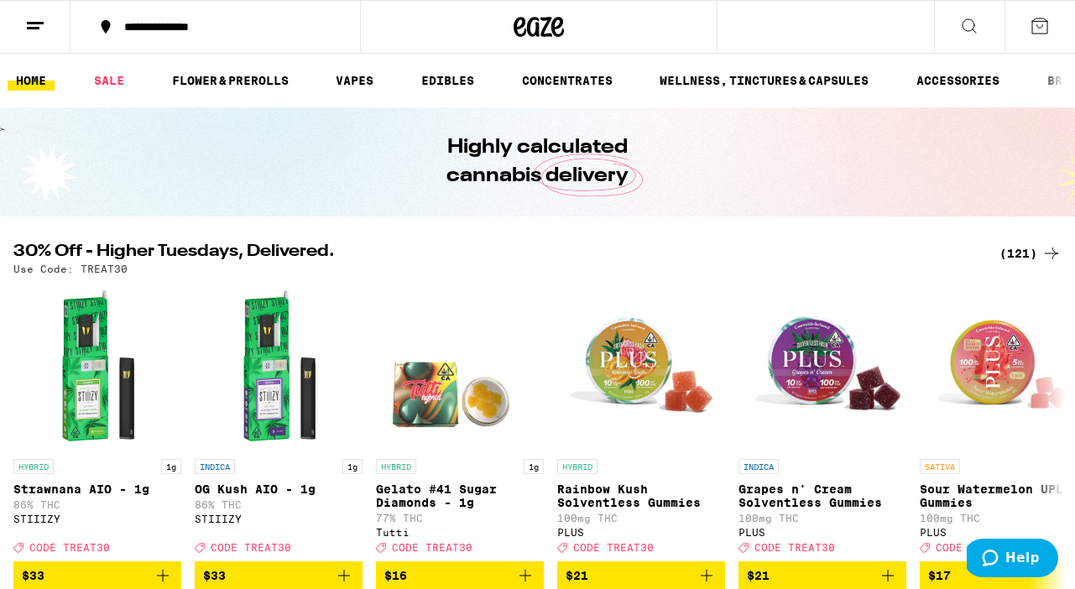
click at [977, 25] on icon at bounding box center [969, 26] width 20 height 20
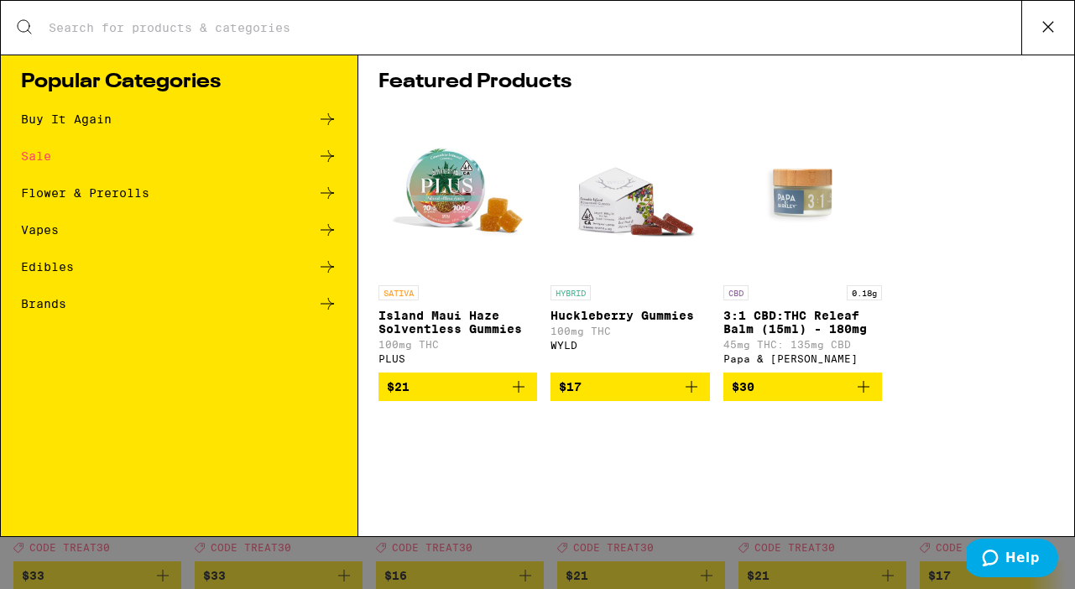
click at [319, 267] on icon at bounding box center [327, 267] width 20 height 20
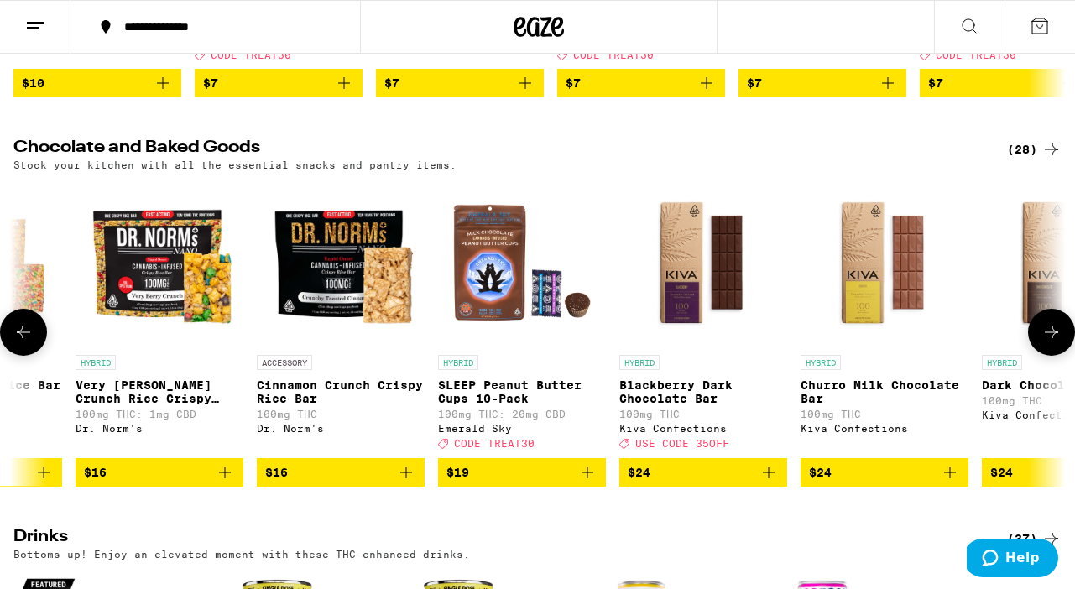
scroll to position [0, 2482]
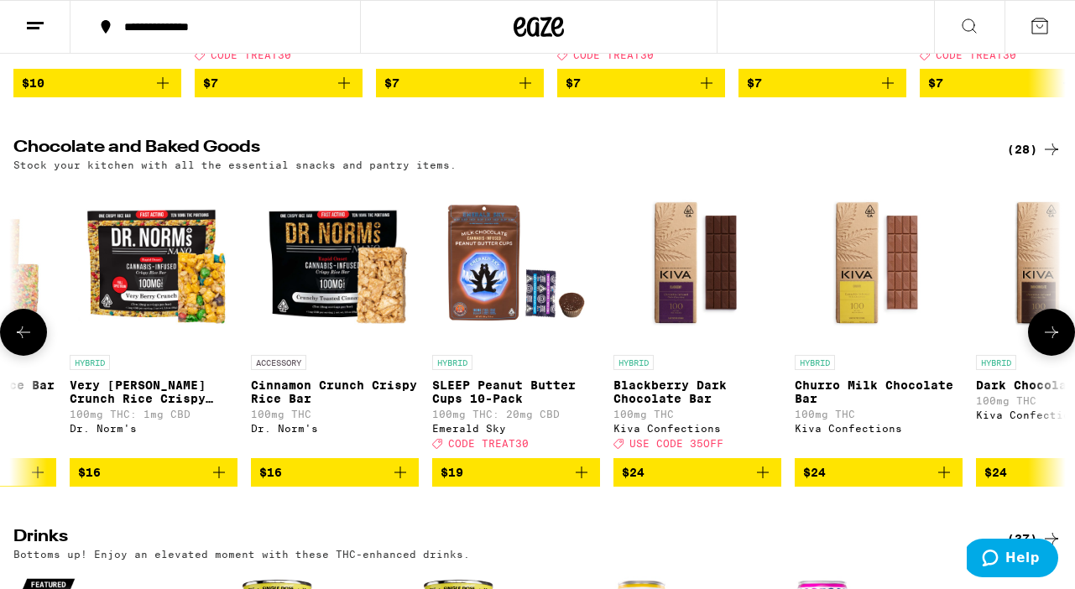
click at [541, 483] on span "$19" at bounding box center [516, 473] width 151 height 20
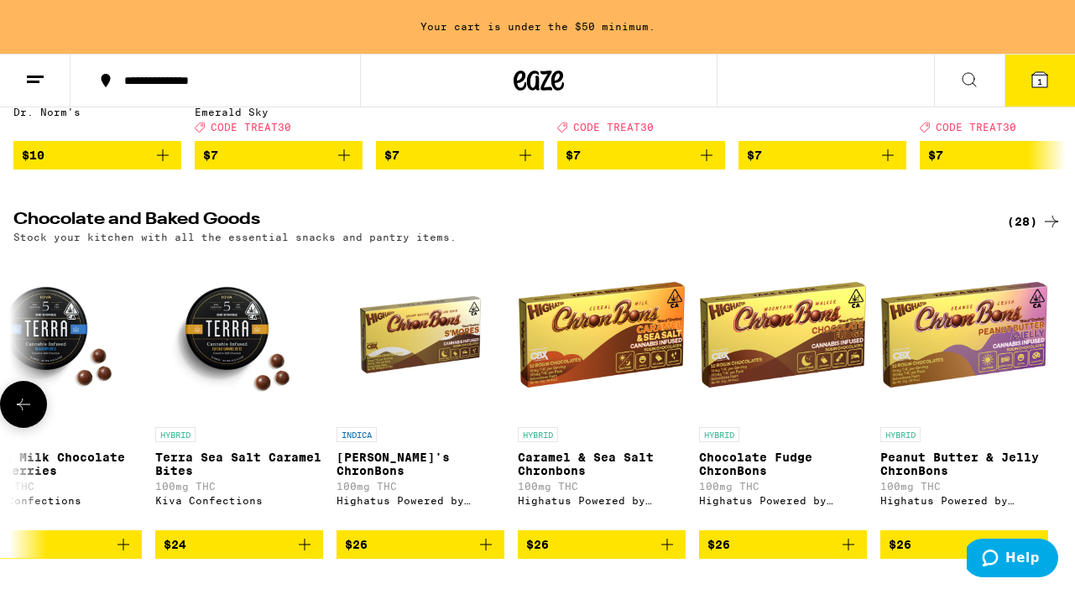
scroll to position [460, 0]
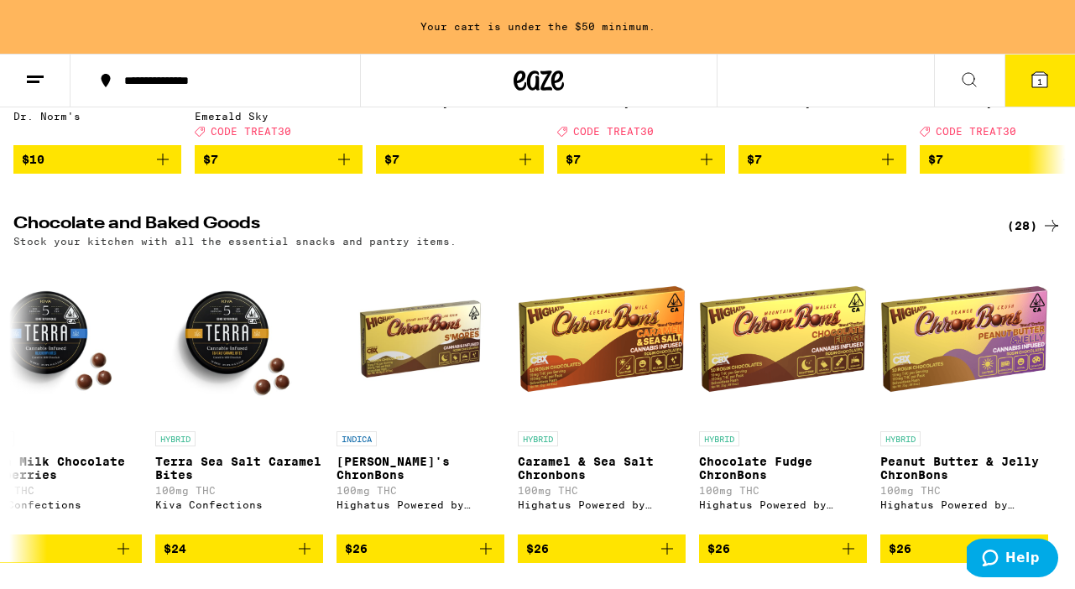
click at [1053, 225] on icon at bounding box center [1052, 226] width 20 height 20
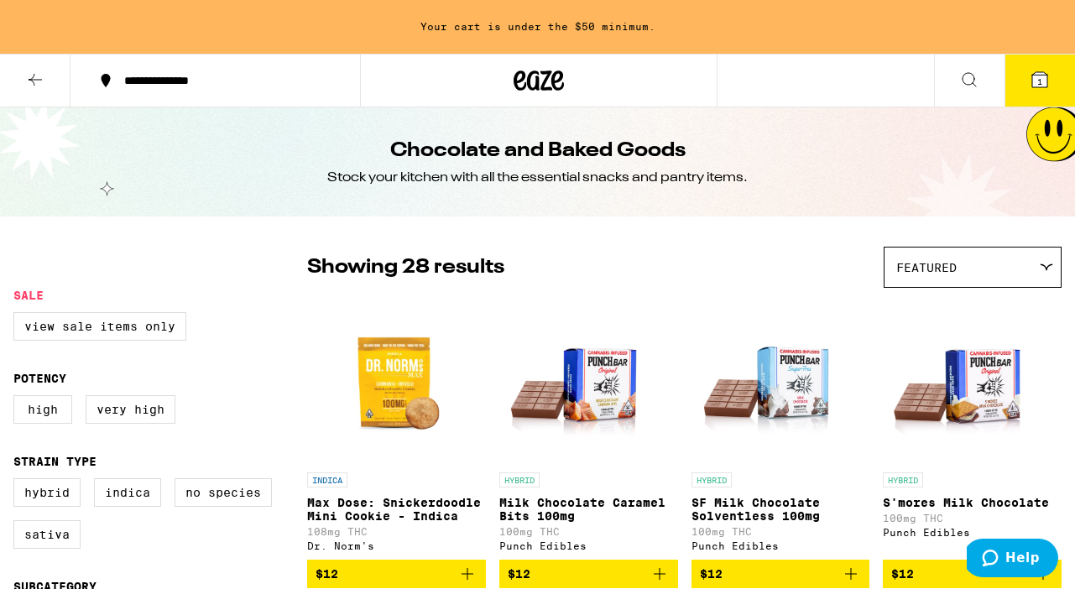
click at [964, 87] on icon at bounding box center [969, 80] width 20 height 20
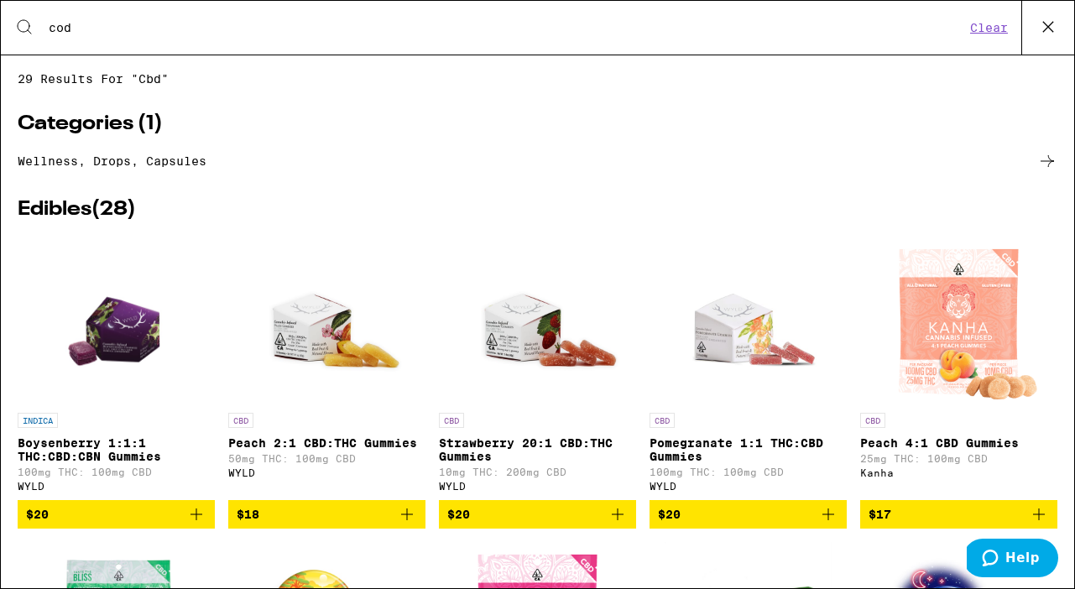
drag, startPoint x: 833, startPoint y: 44, endPoint x: 523, endPoint y: 175, distance: 336.3
click at [523, 175] on div "We're sorry there are 0 results for "cod"" at bounding box center [538, 321] width 1074 height 499
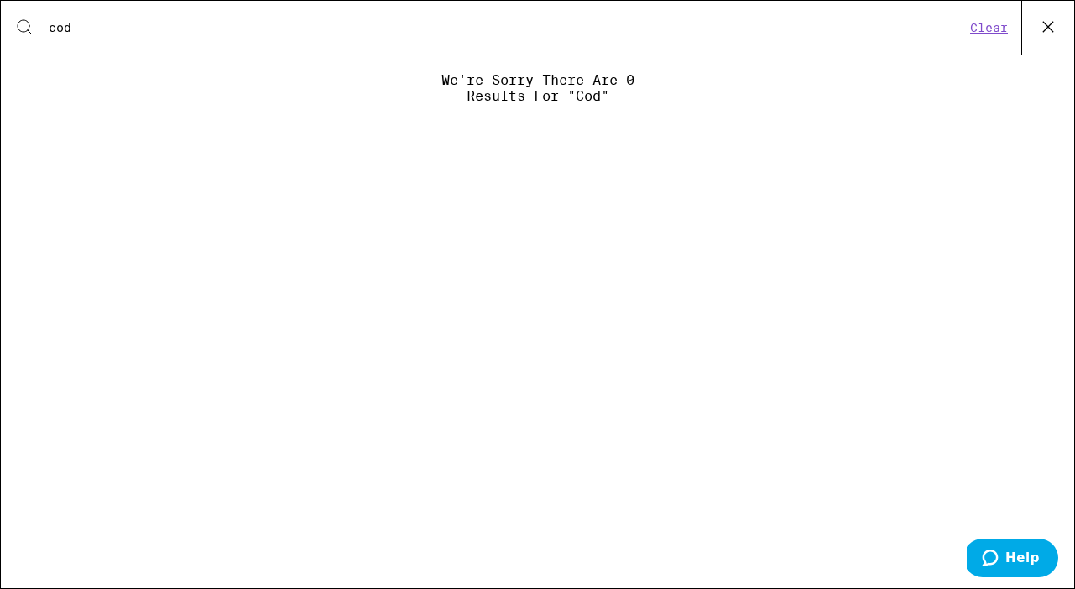
click at [225, 23] on input "cod" at bounding box center [507, 27] width 918 height 15
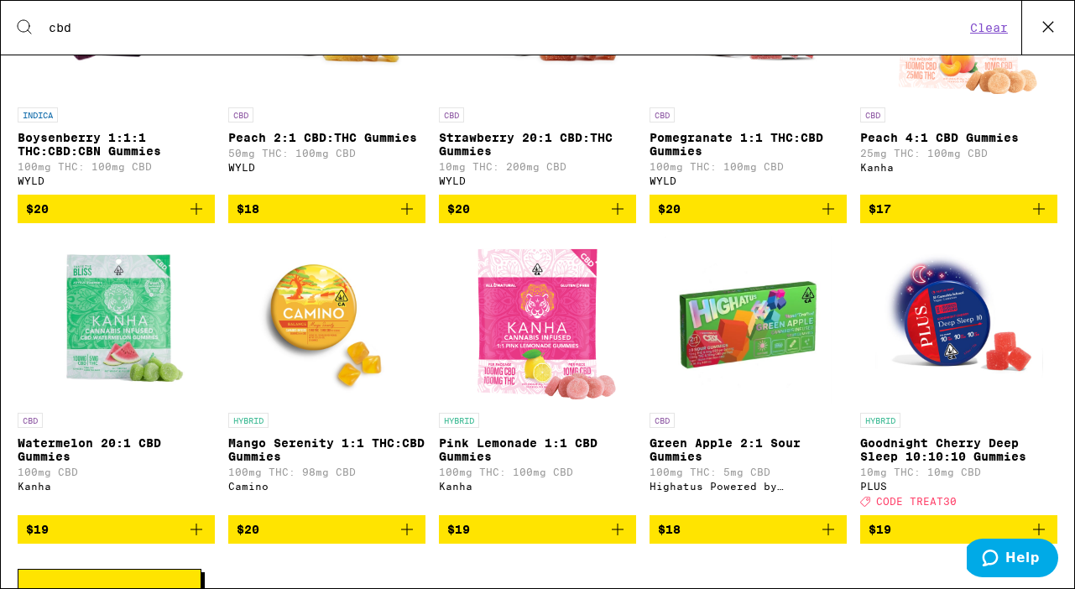
scroll to position [311, 0]
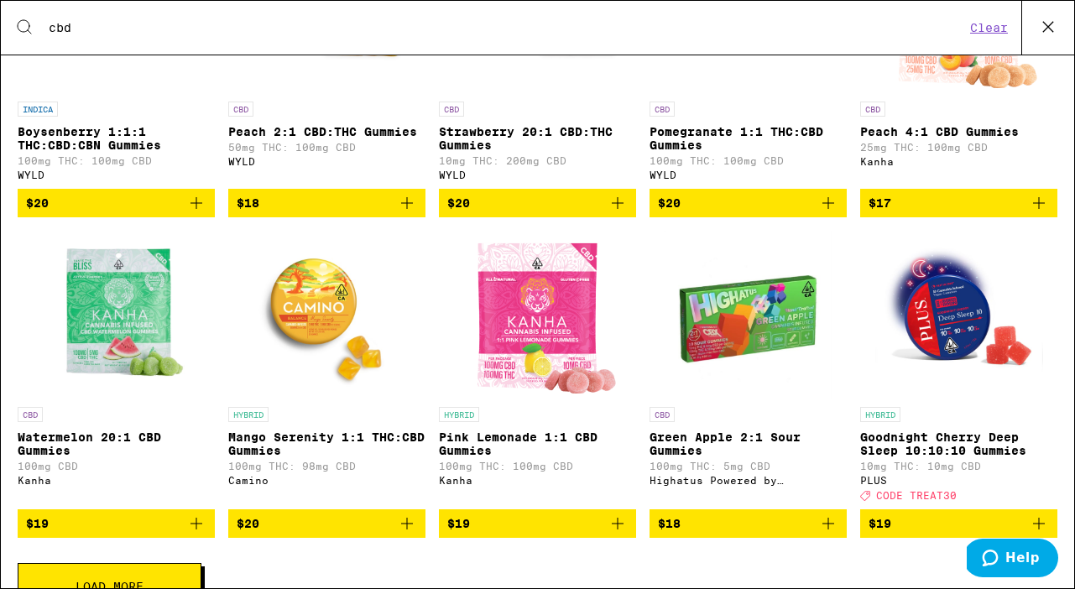
type input "cbd"
click at [379, 534] on span "$20" at bounding box center [327, 524] width 180 height 20
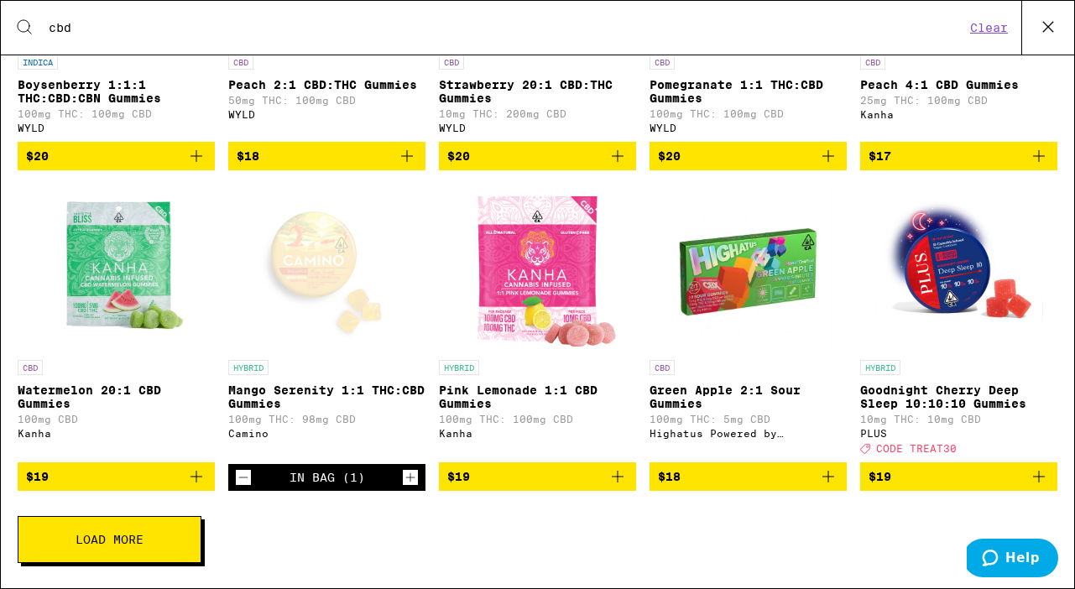
scroll to position [376, 0]
click at [174, 474] on span "$19" at bounding box center [116, 477] width 180 height 20
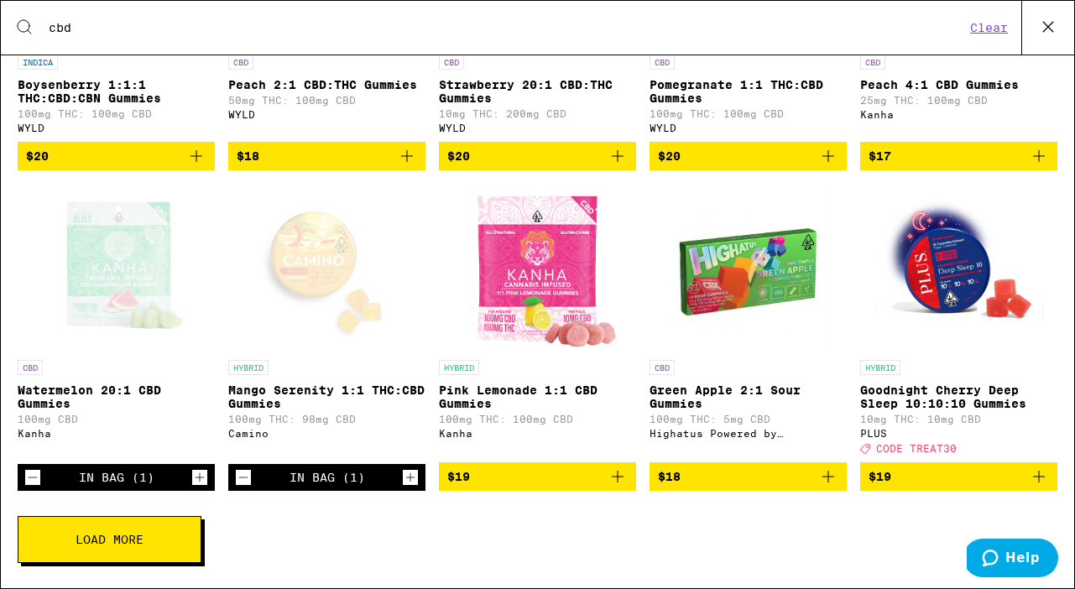
click at [155, 549] on button "Load More" at bounding box center [110, 539] width 184 height 47
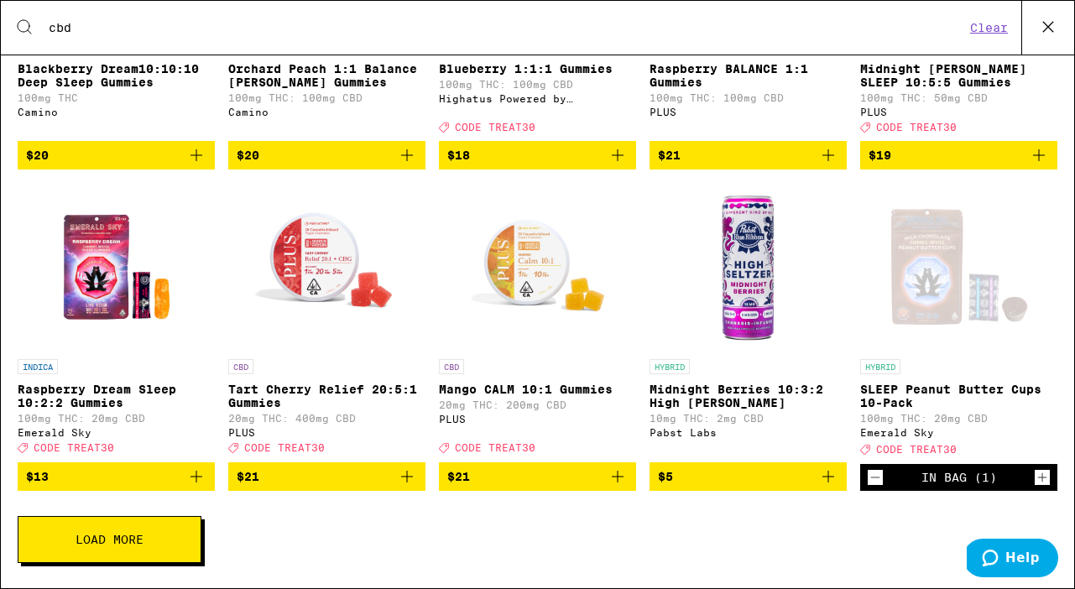
scroll to position [1042, 0]
click at [87, 548] on button "Load More" at bounding box center [110, 539] width 184 height 47
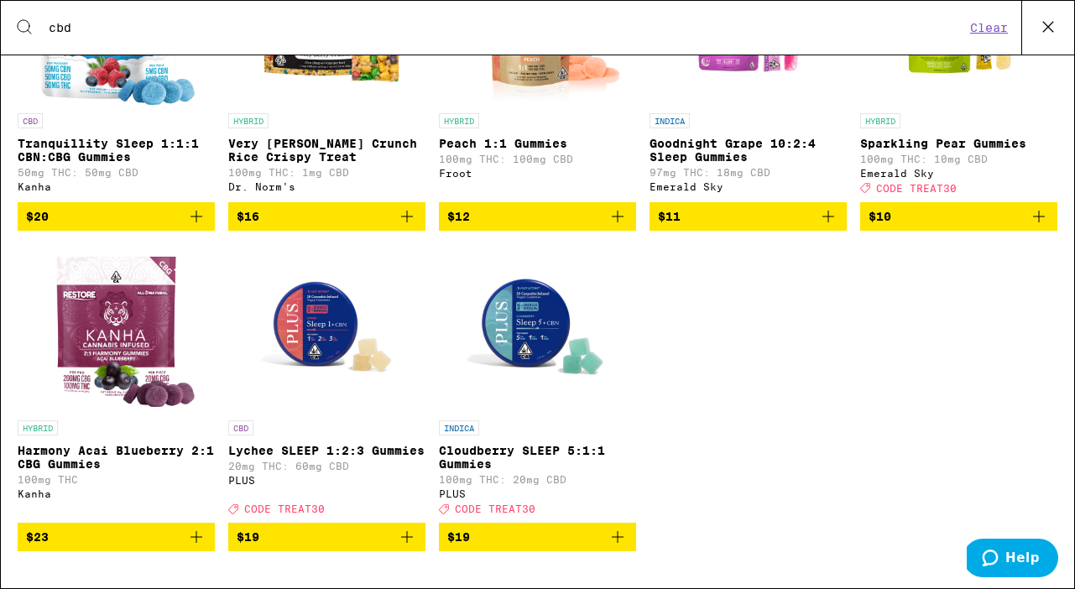
scroll to position [1629, 0]
click at [318, 527] on span "$19" at bounding box center [327, 537] width 180 height 20
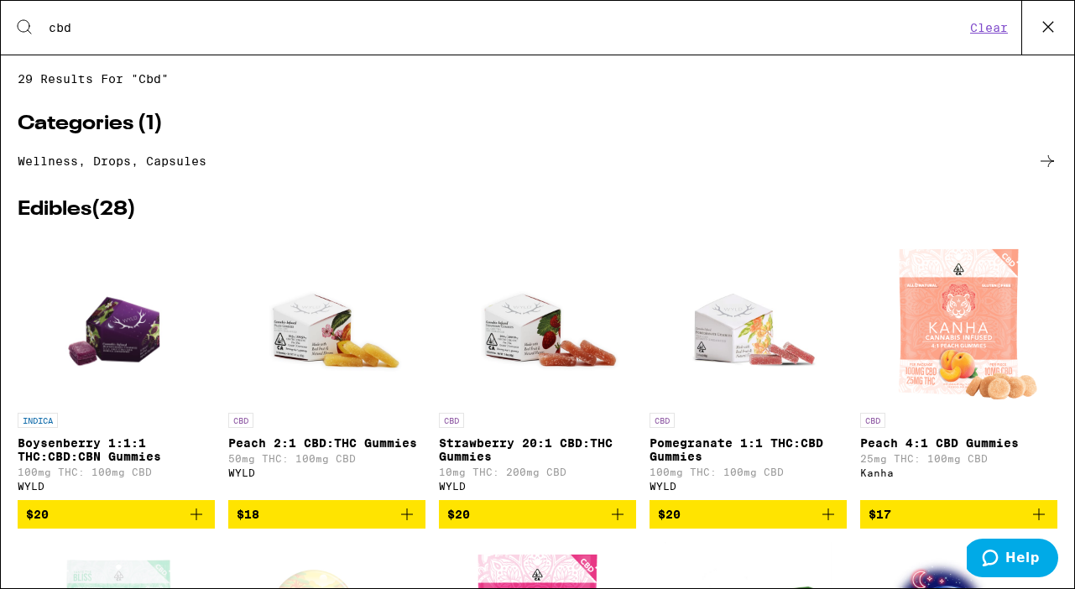
scroll to position [0, 0]
click at [144, 168] on link "Wellness, drops, capsules" at bounding box center [538, 161] width 1040 height 20
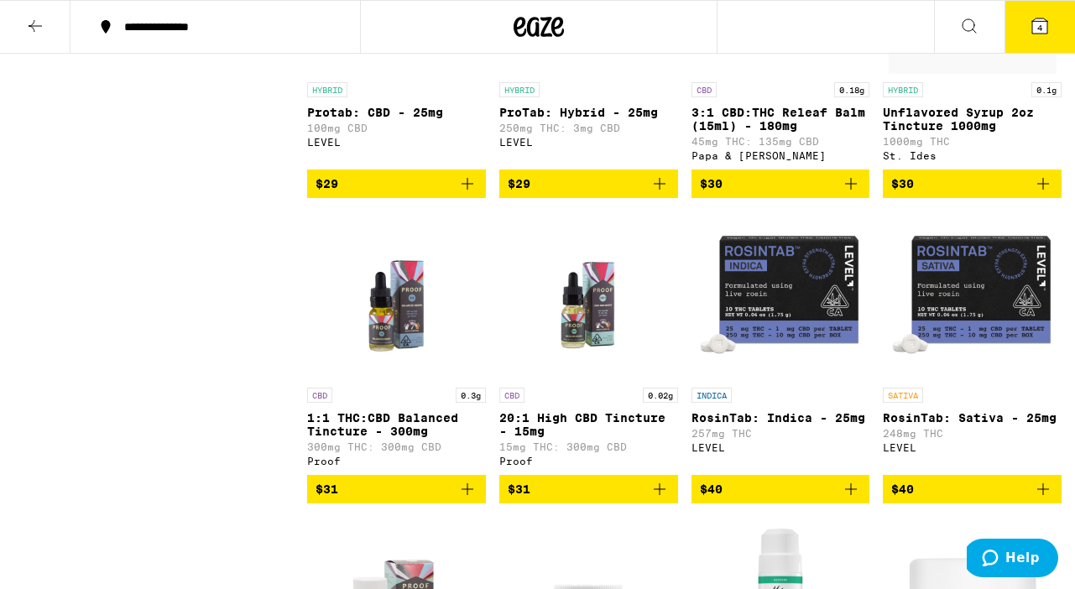
scroll to position [1242, 0]
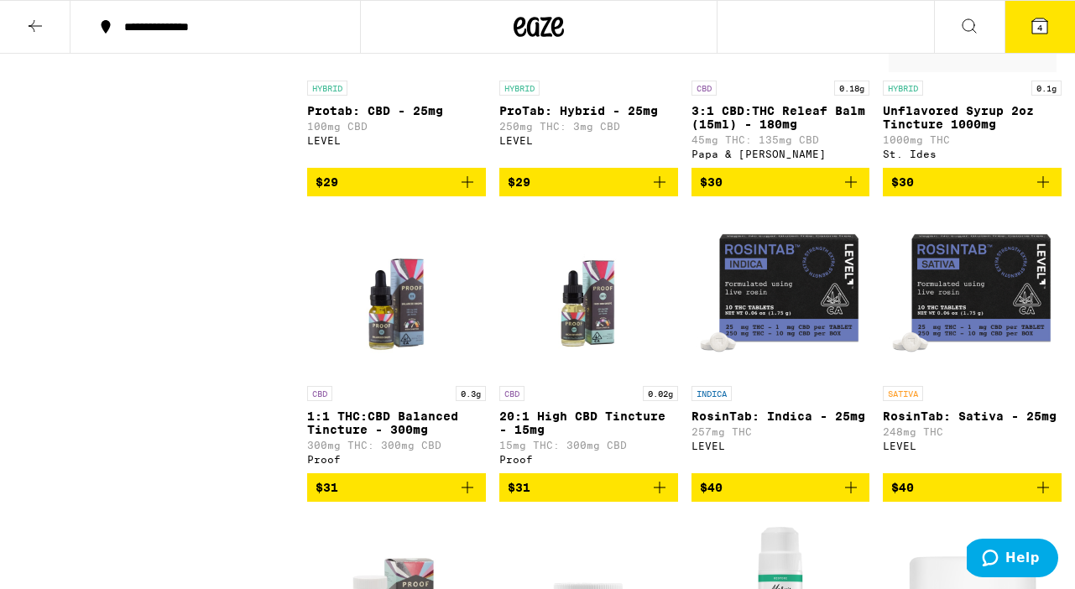
click at [613, 437] on p "20:1 High CBD Tincture - 15mg" at bounding box center [588, 423] width 179 height 27
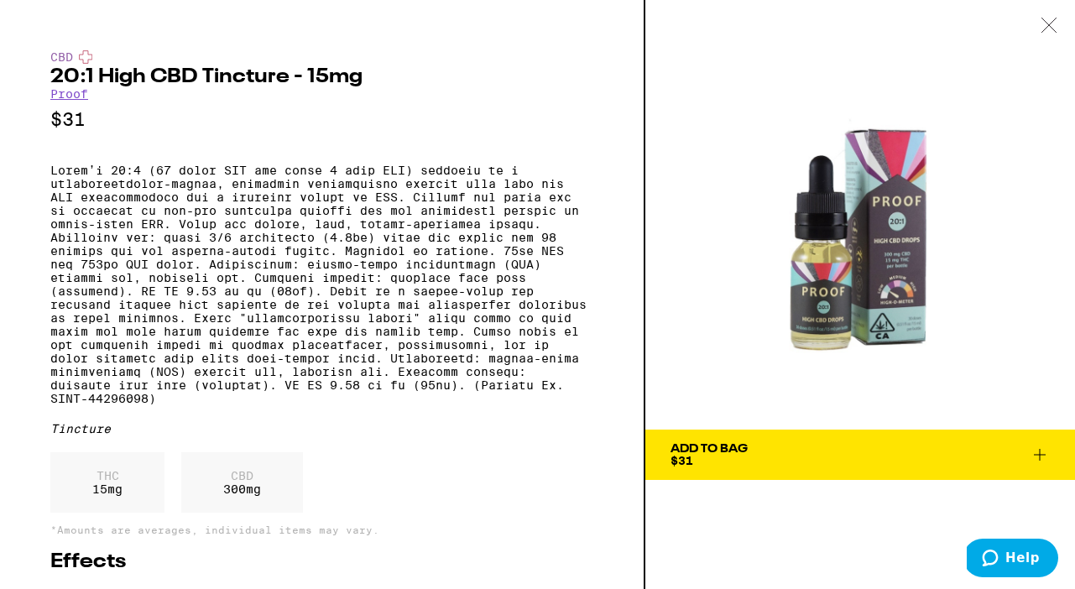
click at [878, 450] on span "Add To Bag $31" at bounding box center [860, 455] width 379 height 24
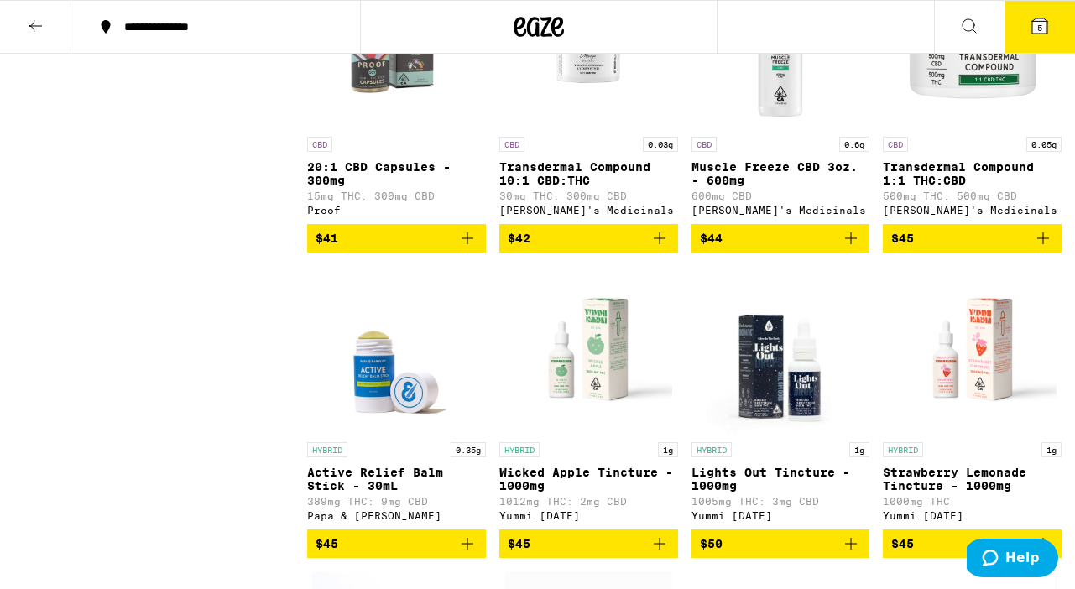
scroll to position [1798, 0]
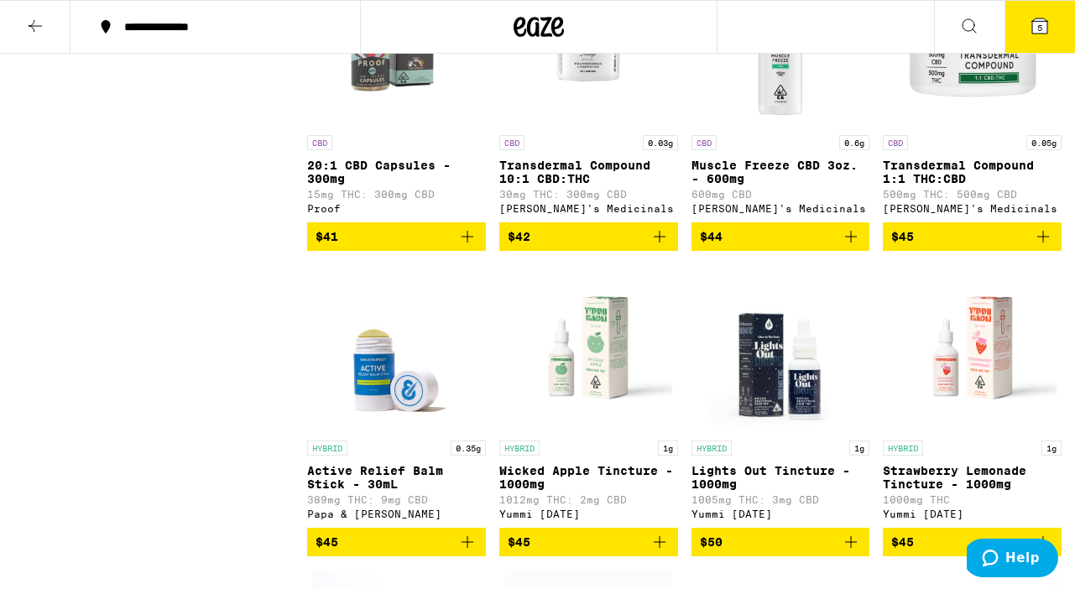
click at [1043, 22] on icon at bounding box center [1040, 25] width 15 height 15
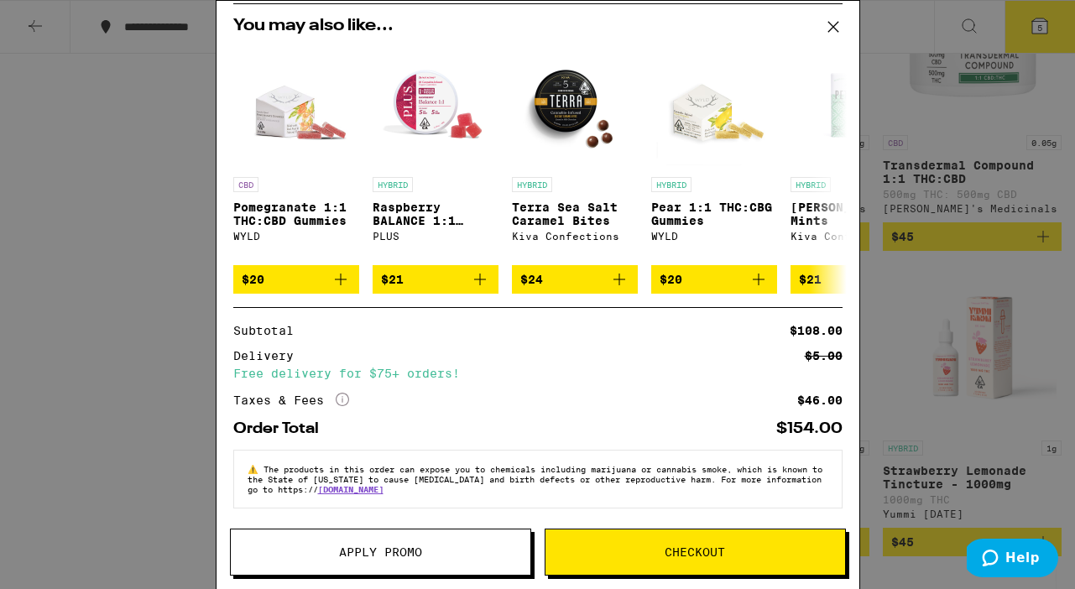
scroll to position [367, 0]
click at [622, 557] on span "Checkout" at bounding box center [696, 552] width 300 height 12
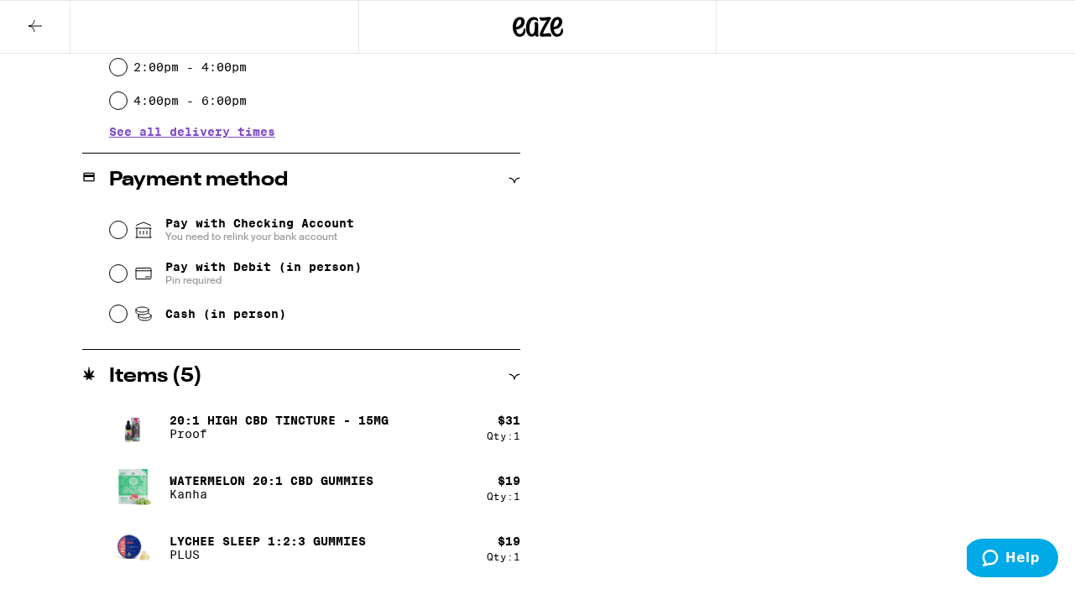
scroll to position [601, 0]
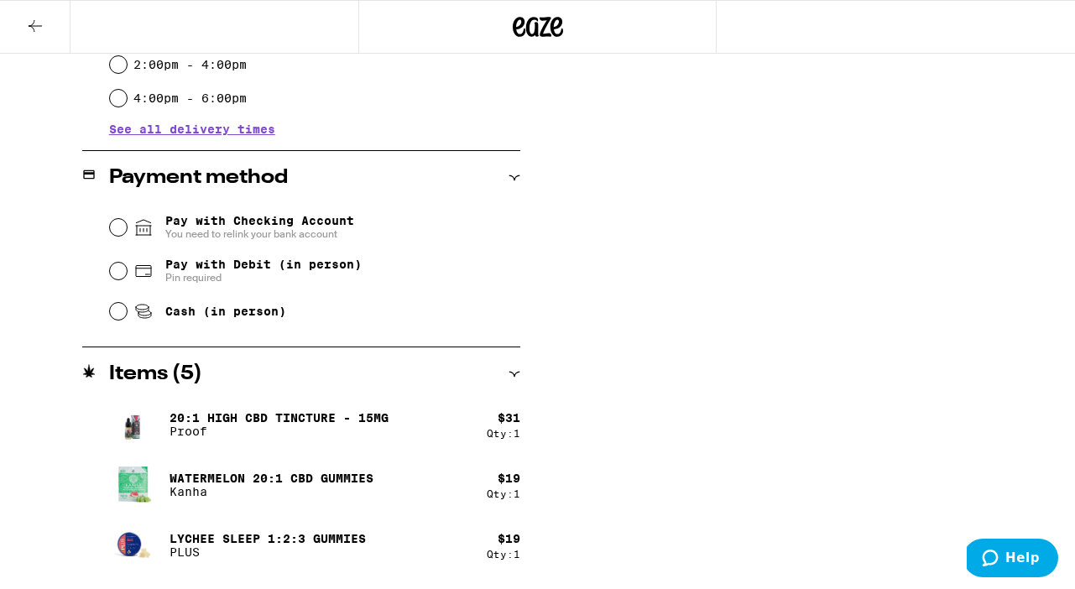
click at [118, 226] on input "Pay with Checking Account You need to relink your bank account" at bounding box center [118, 227] width 17 height 17
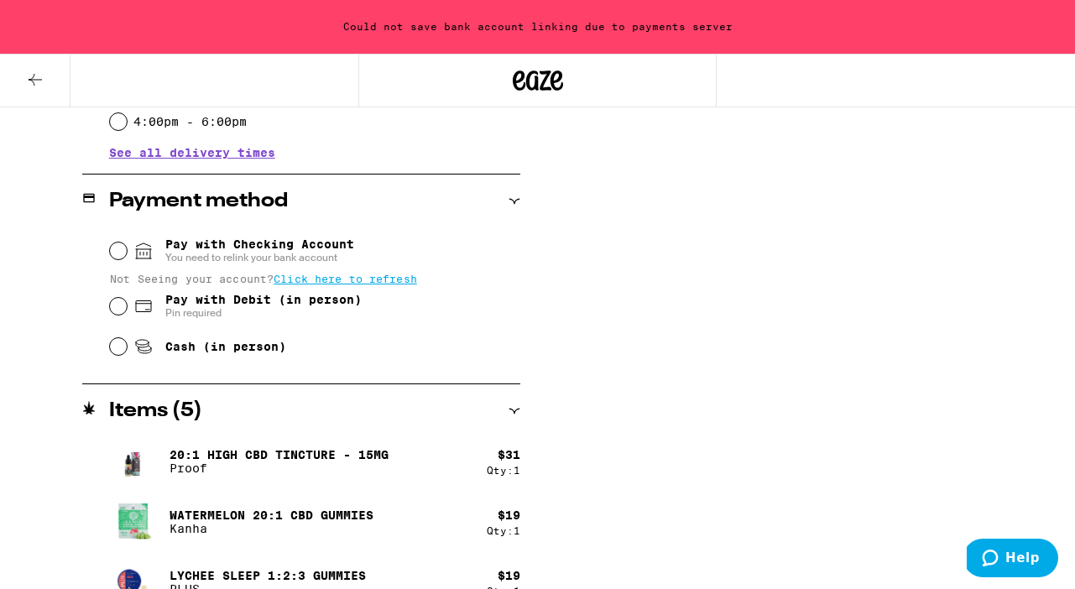
scroll to position [599, 0]
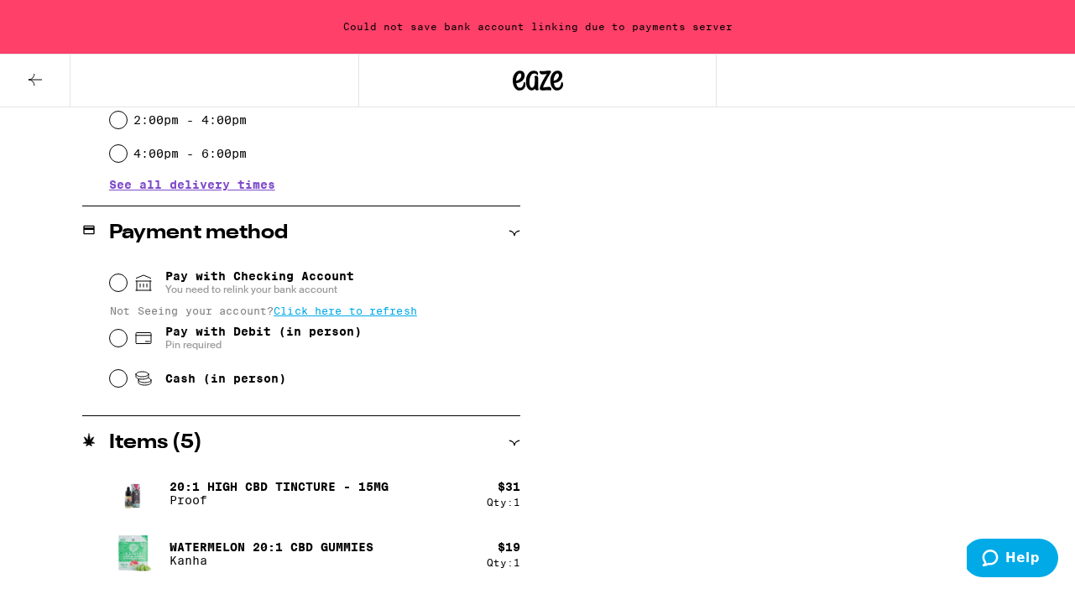
click at [114, 284] on input "Pay with Checking Account You need to relink your bank account" at bounding box center [118, 282] width 17 height 17
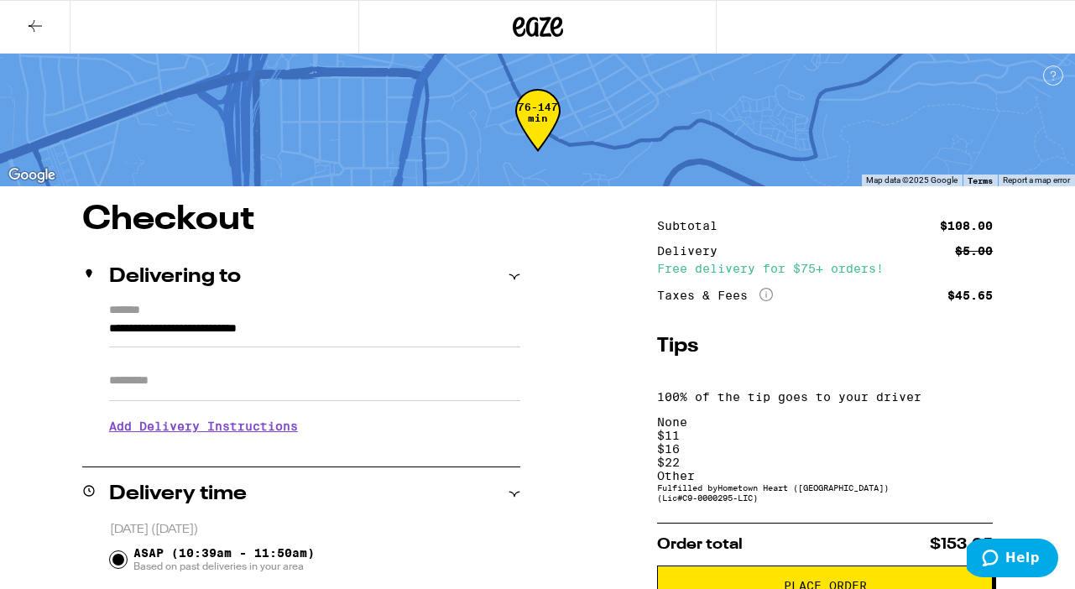
scroll to position [0, 0]
click at [829, 442] on div "$ 16" at bounding box center [825, 448] width 336 height 13
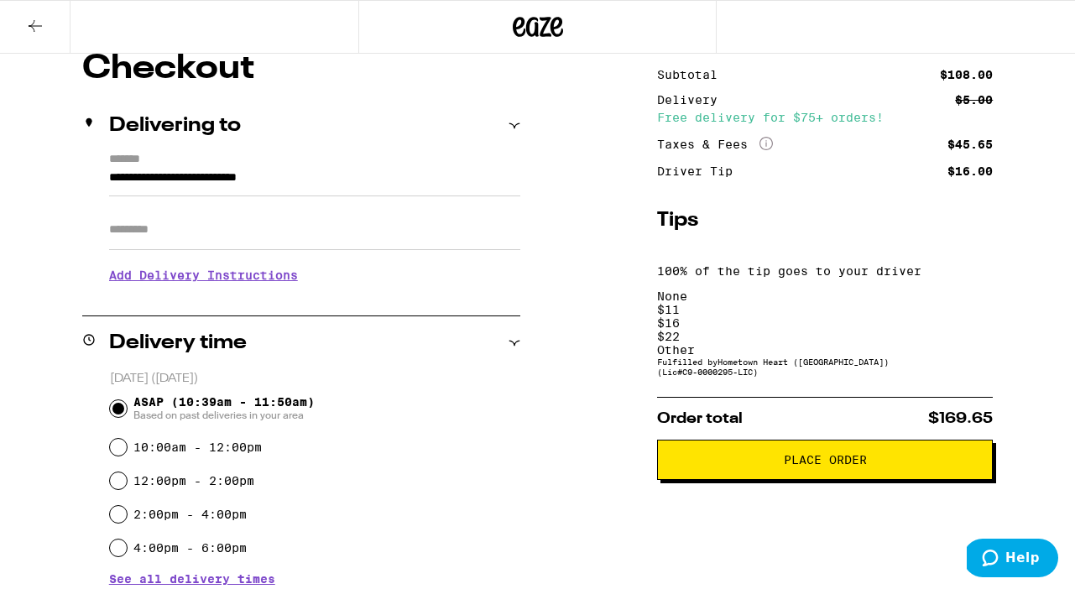
scroll to position [158, 0]
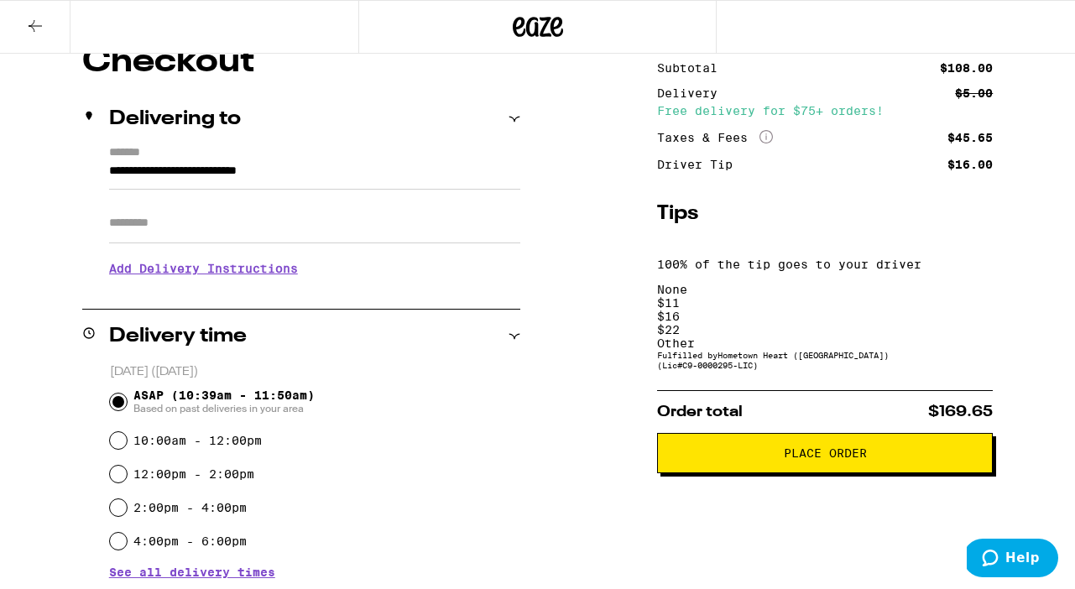
click at [904, 323] on div "$ 22" at bounding box center [825, 329] width 336 height 13
click at [844, 447] on span "Place Order" at bounding box center [825, 453] width 83 height 12
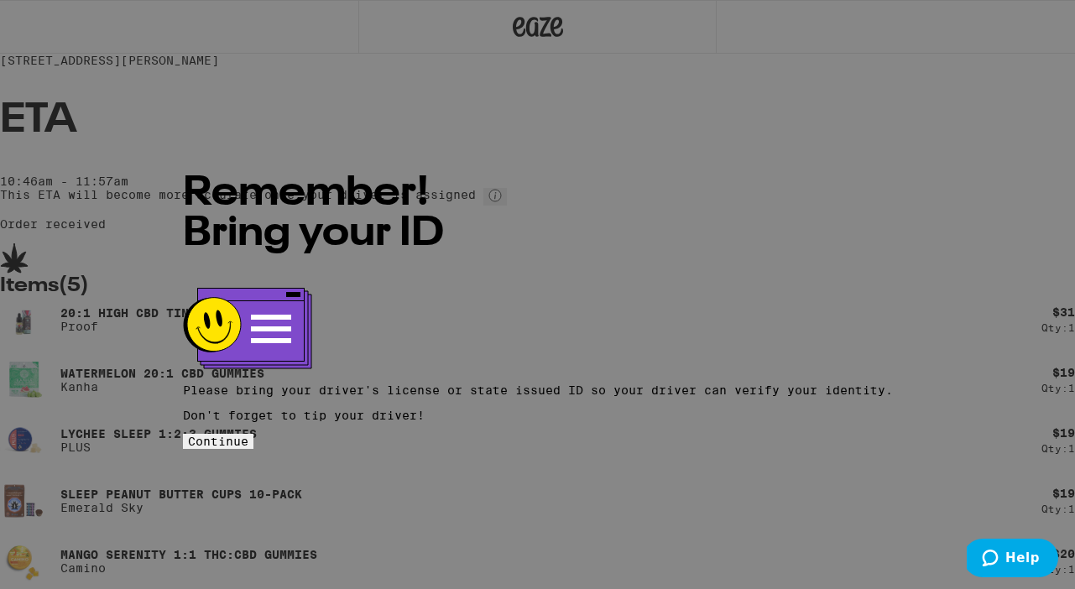
click at [248, 435] on span "Continue" at bounding box center [218, 441] width 60 height 13
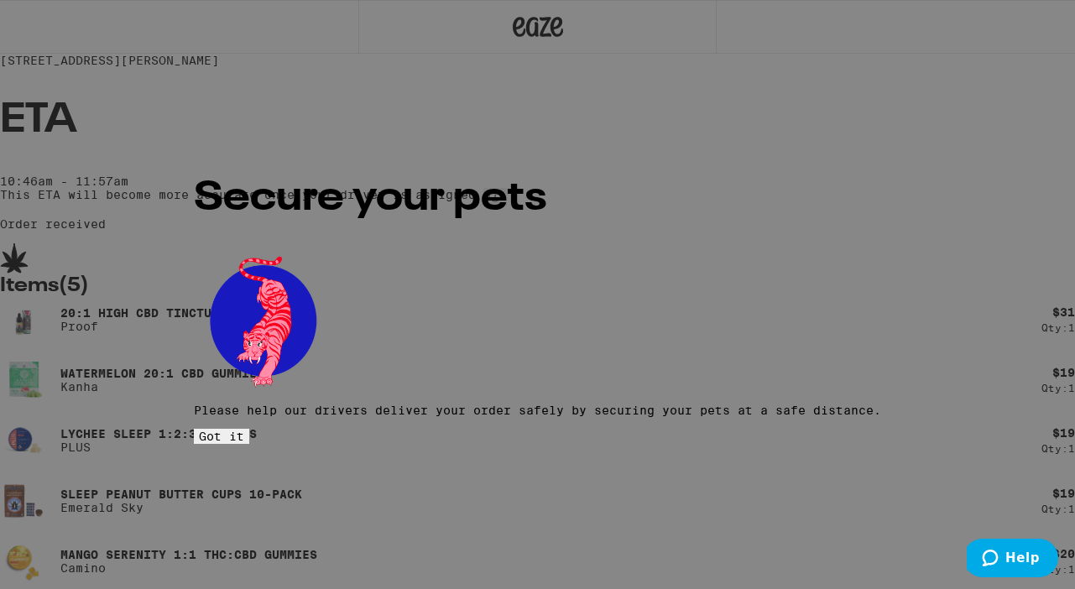
click at [244, 430] on span "Got it" at bounding box center [221, 436] width 45 height 13
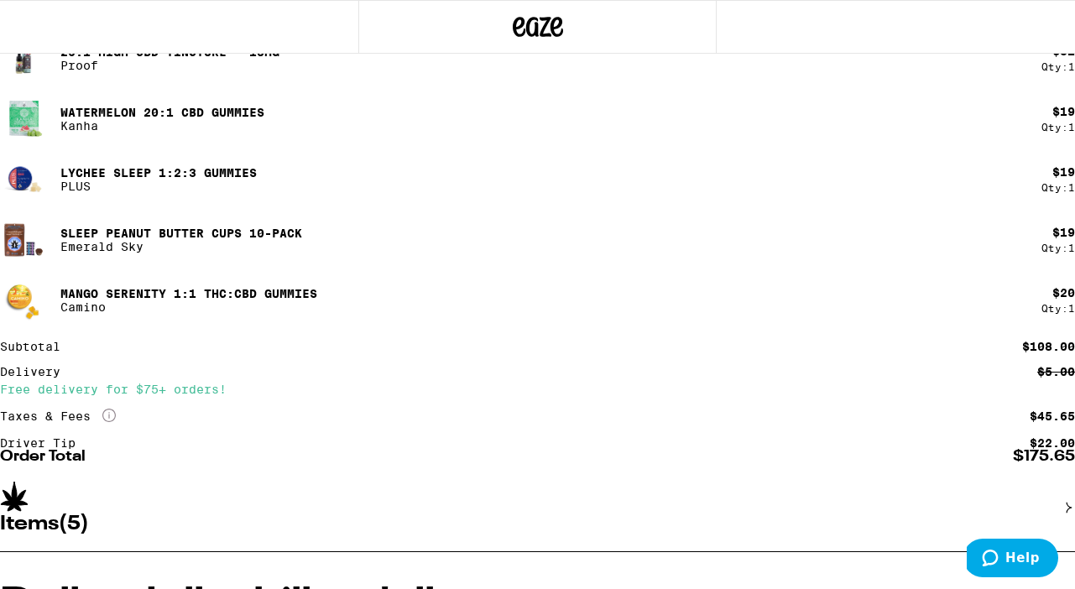
scroll to position [262, 0]
